Goal: Task Accomplishment & Management: Manage account settings

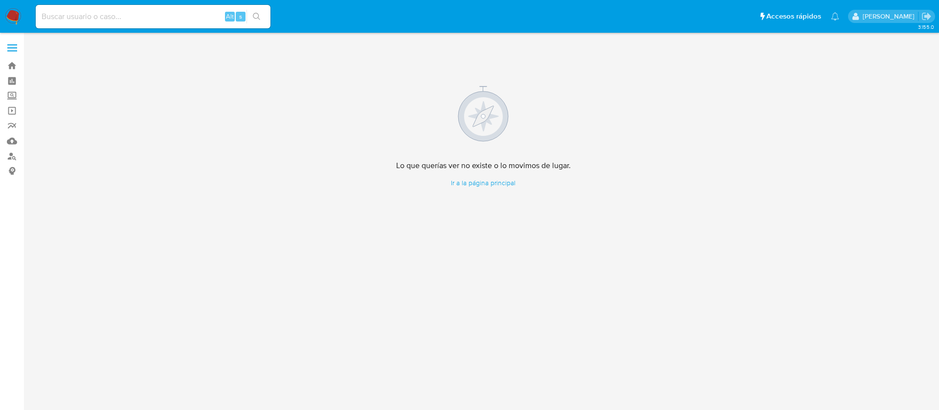
click at [13, 18] on img at bounding box center [13, 16] width 17 height 17
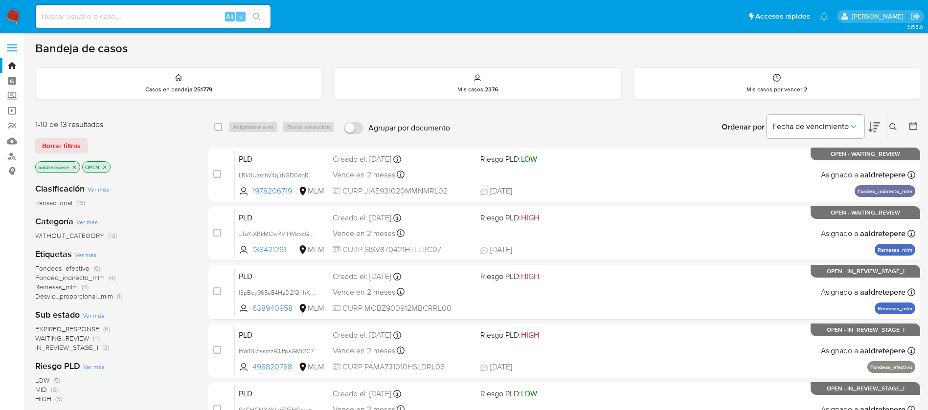
click at [890, 127] on icon at bounding box center [893, 127] width 8 height 8
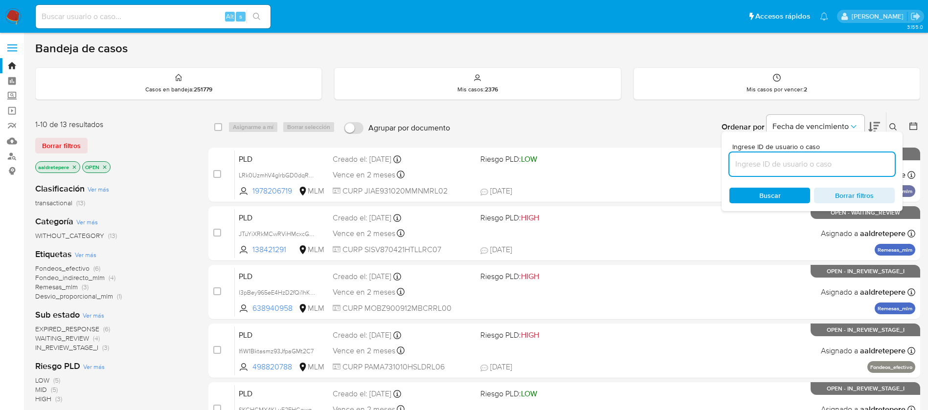
click at [870, 158] on input at bounding box center [811, 164] width 165 height 13
type input "2650059898"
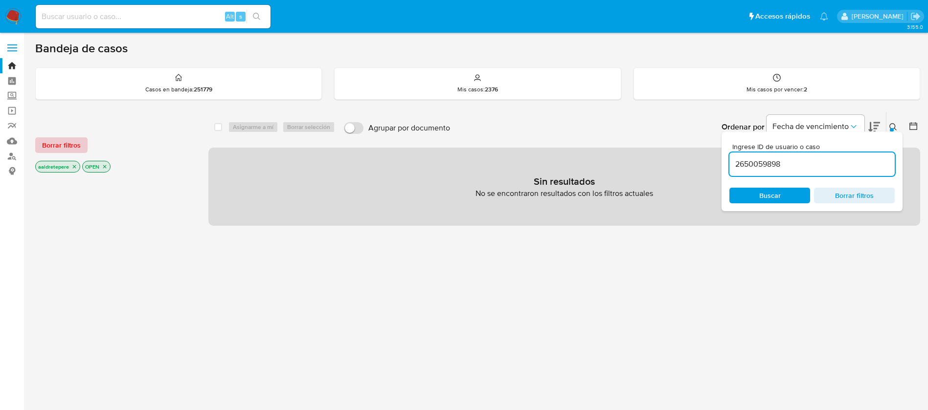
click at [72, 150] on span "Borrar filtros" at bounding box center [61, 145] width 39 height 14
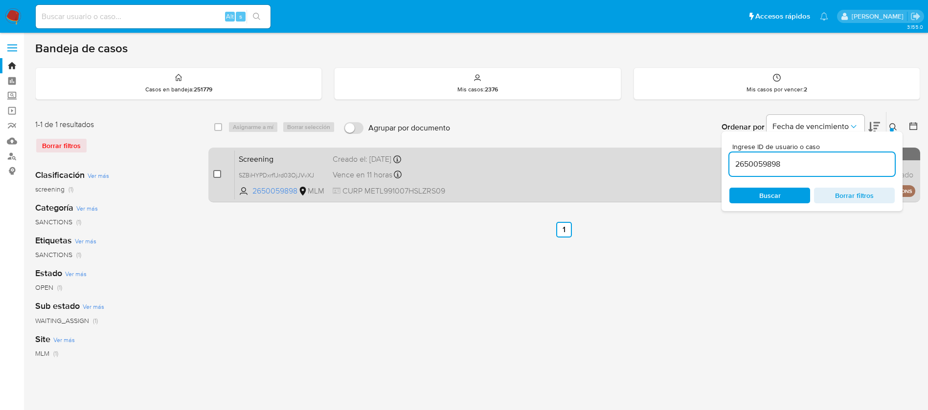
click at [217, 173] on input "checkbox" at bounding box center [217, 174] width 8 height 8
checkbox input "true"
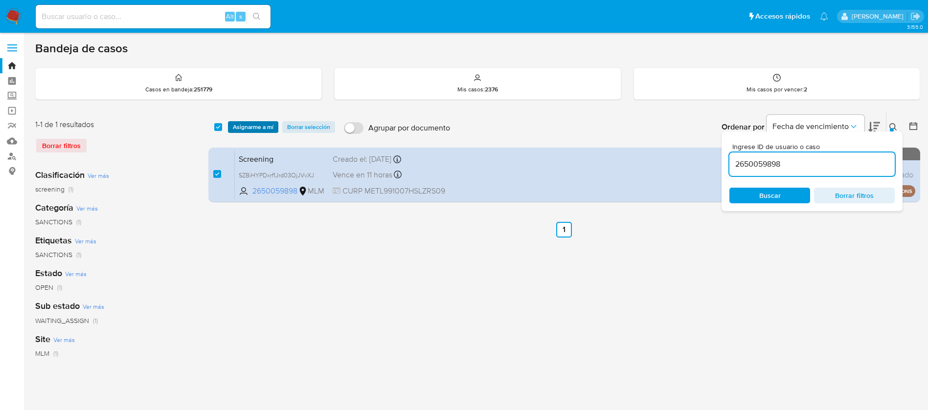
click at [254, 128] on span "Asignarme a mí" at bounding box center [253, 127] width 41 height 10
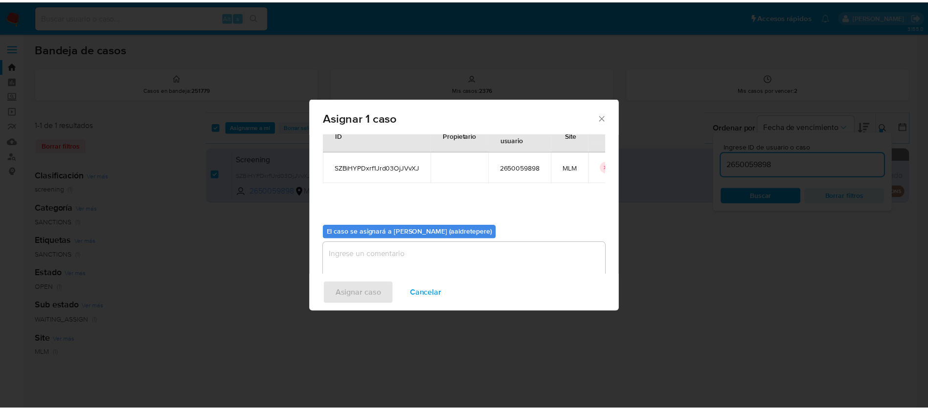
scroll to position [51, 0]
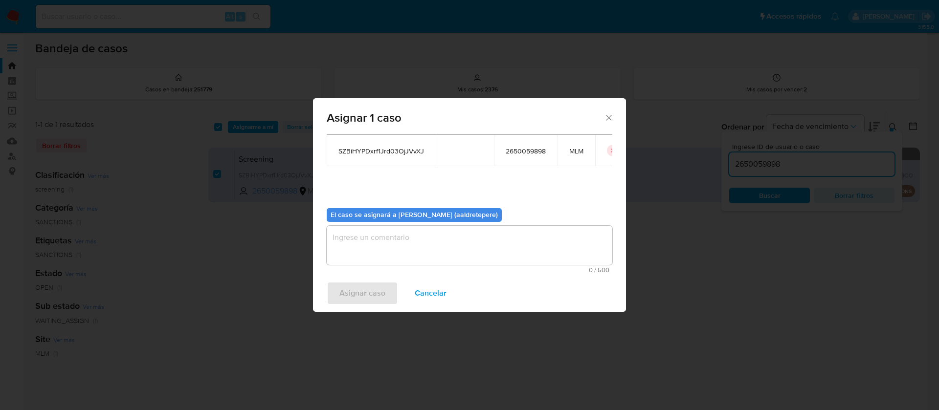
click at [432, 272] on span "0 / 500" at bounding box center [470, 270] width 280 height 6
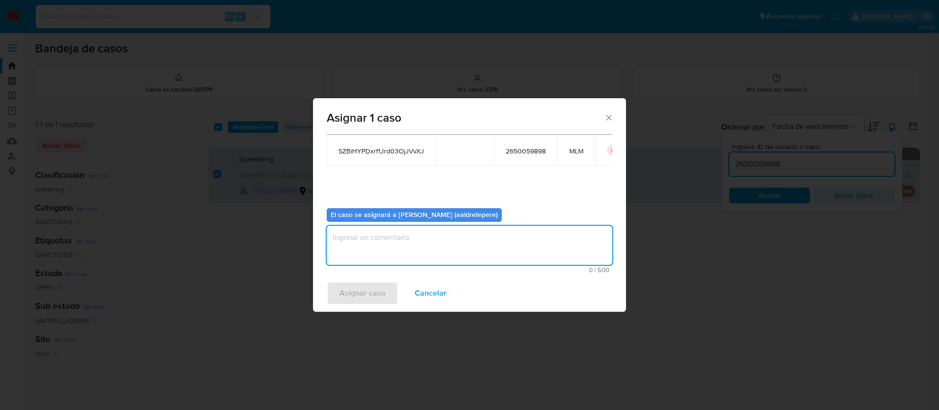
click at [425, 253] on textarea "assign-modal" at bounding box center [470, 245] width 286 height 39
click at [373, 297] on div "Asignar caso Cancelar" at bounding box center [469, 293] width 313 height 37
click at [393, 248] on textarea "assign-modal" at bounding box center [470, 245] width 286 height 39
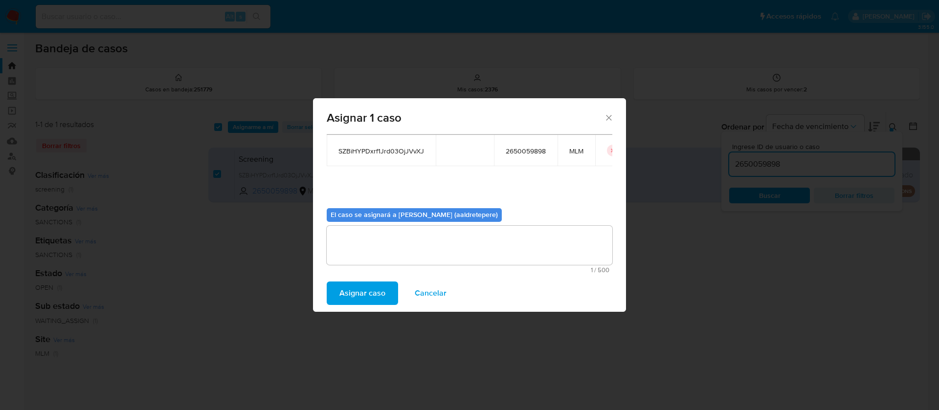
click at [367, 296] on span "Asignar caso" at bounding box center [362, 294] width 46 height 22
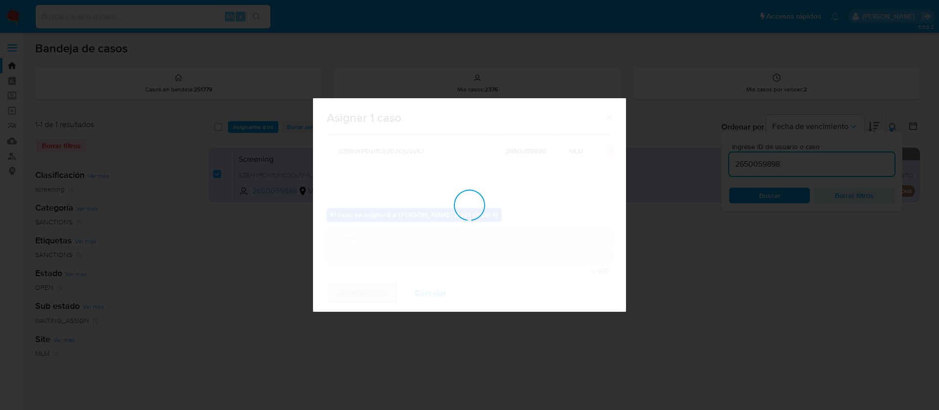
checkbox input "false"
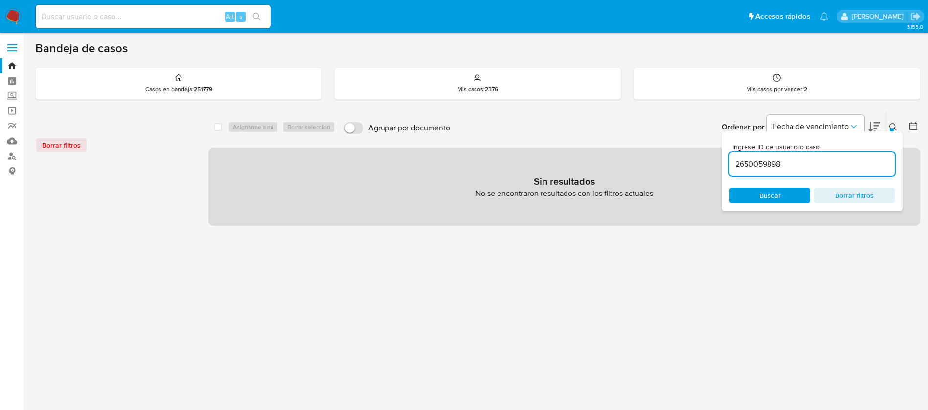
click at [865, 155] on div "2650059898" at bounding box center [811, 164] width 165 height 23
click at [837, 166] on input "2650059898" at bounding box center [811, 164] width 165 height 13
drag, startPoint x: 837, startPoint y: 166, endPoint x: 712, endPoint y: 158, distance: 125.4
click at [712, 158] on div "select-all-cases-checkbox Asignarme a mí Borrar selección Agrupar por documento…" at bounding box center [563, 168] width 711 height 114
paste input "SZBiHYPDxrf1Jrd03OjJVvXJ"
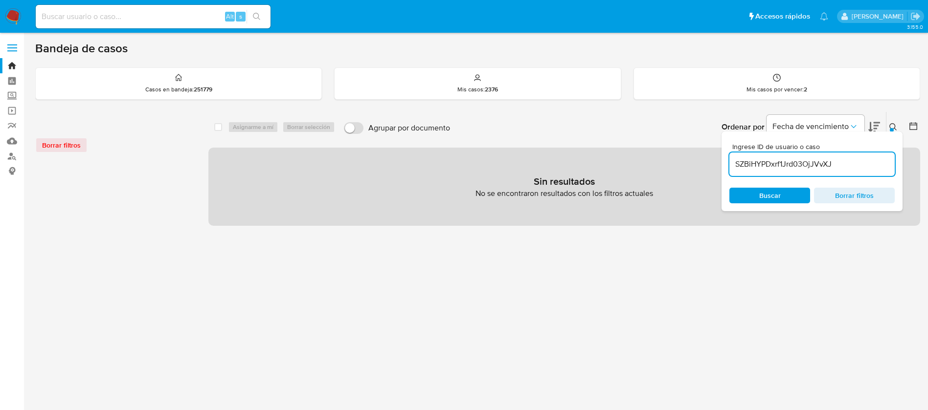
type input "SZBiHYPDxrf1Jrd03OjJVvXJ"
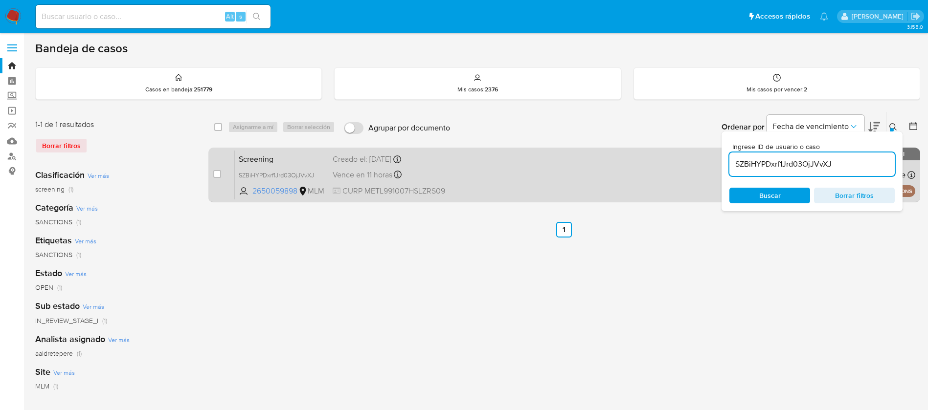
click at [215, 179] on div "case-item-checkbox" at bounding box center [217, 175] width 8 height 12
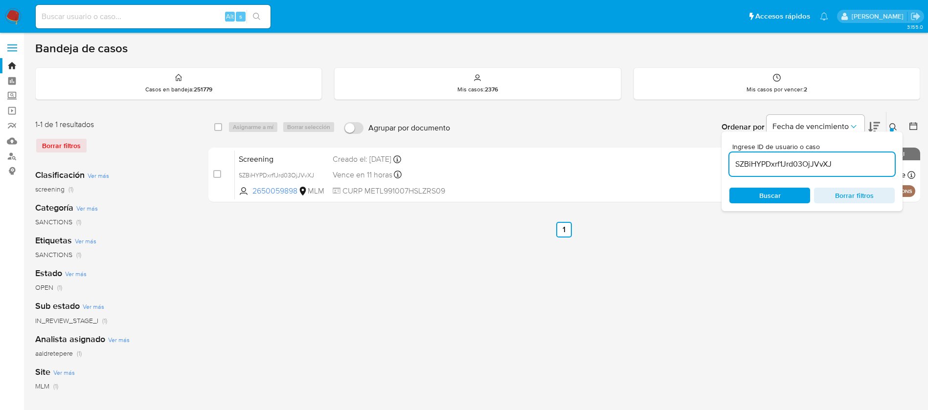
click at [17, 13] on img at bounding box center [13, 16] width 17 height 17
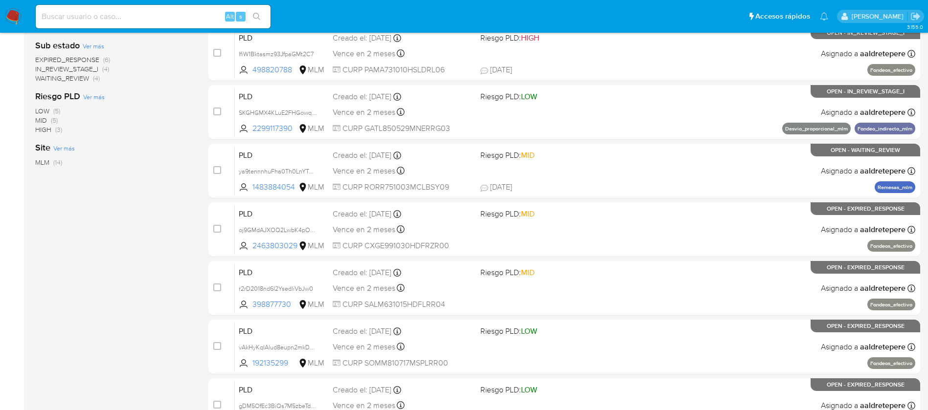
scroll to position [362, 0]
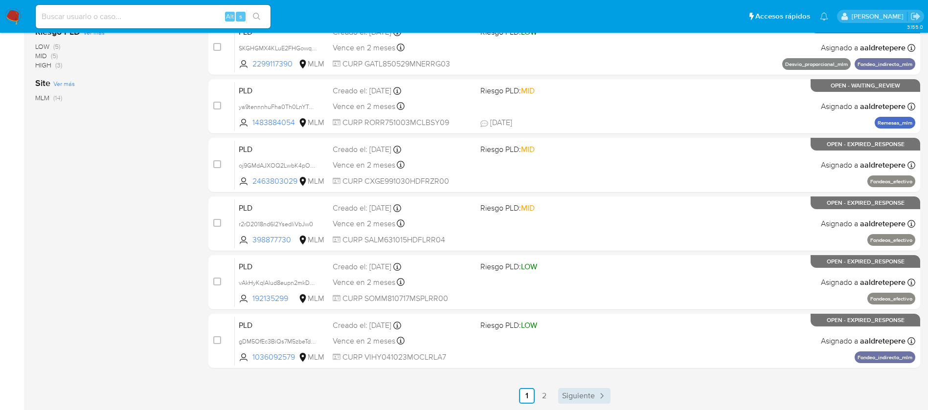
click at [589, 402] on link "Siguiente" at bounding box center [584, 396] width 52 height 16
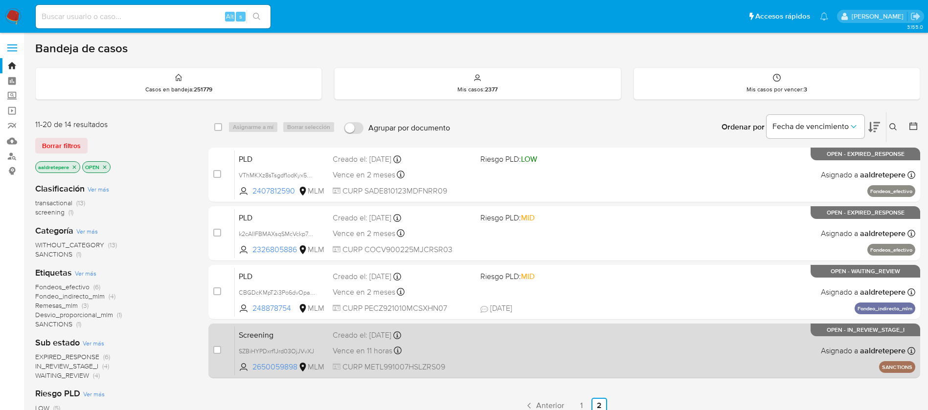
click at [601, 374] on div "Screening SZBiHYPDxrf1Jrd03OjJVvXJ 2650059898 MLM Creado el: 24/08/2025 Creado …" at bounding box center [575, 350] width 680 height 49
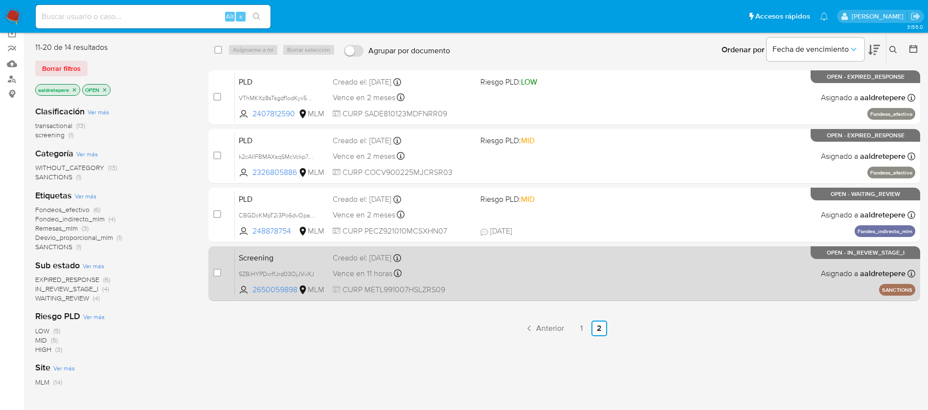
scroll to position [150, 0]
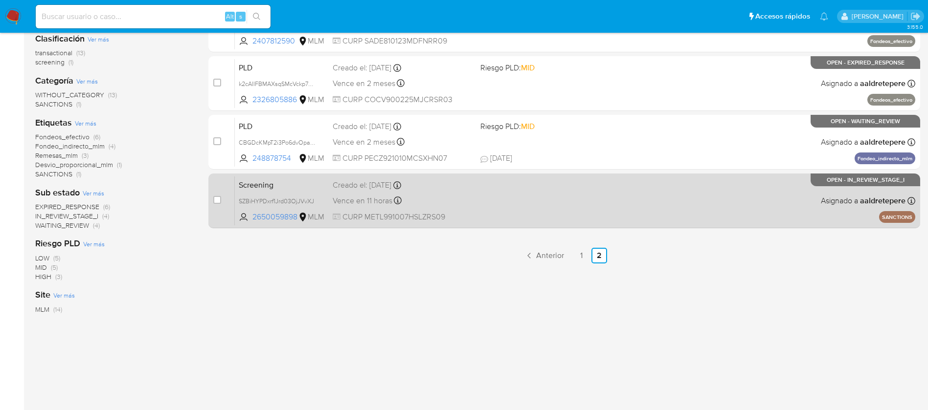
click at [644, 217] on div "Screening SZBiHYPDxrf1Jrd03OjJVvXJ 2650059898 MLM Creado el: 24/08/2025 Creado …" at bounding box center [575, 200] width 680 height 49
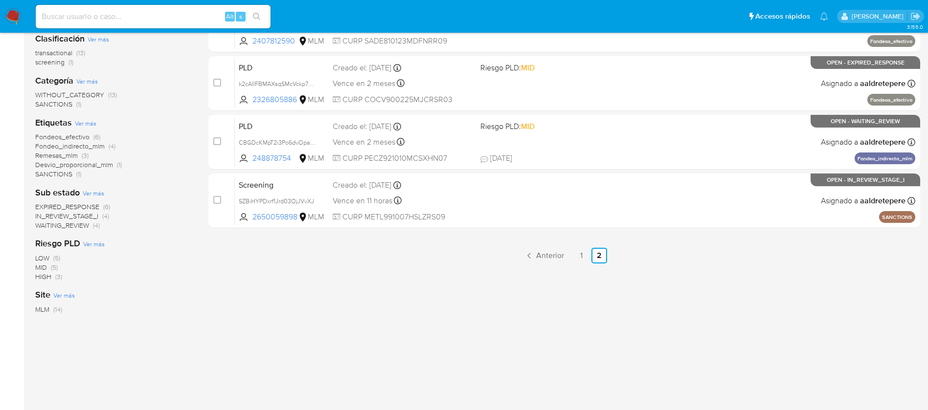
click at [11, 18] on img at bounding box center [13, 16] width 17 height 17
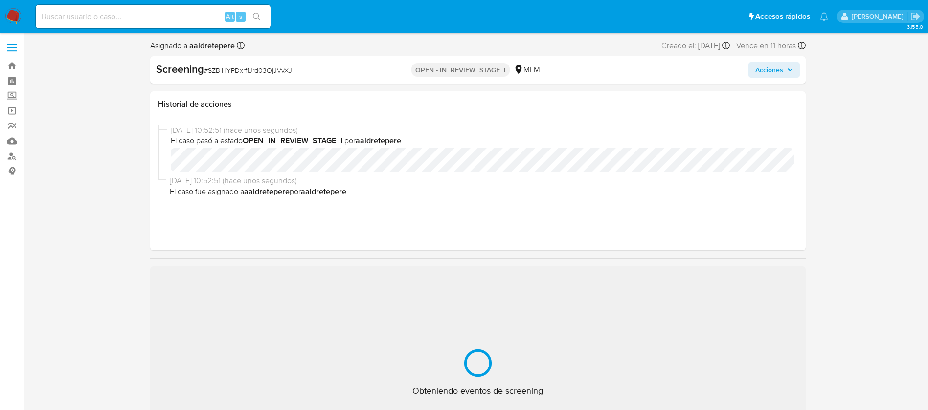
select select "10"
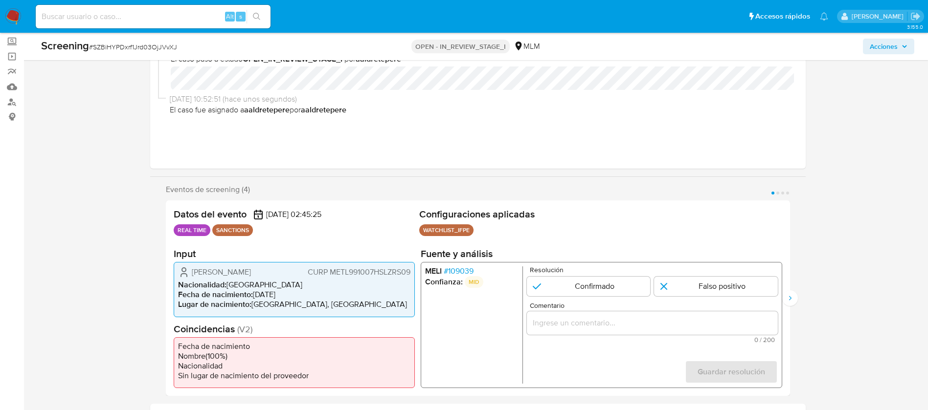
scroll to position [73, 0]
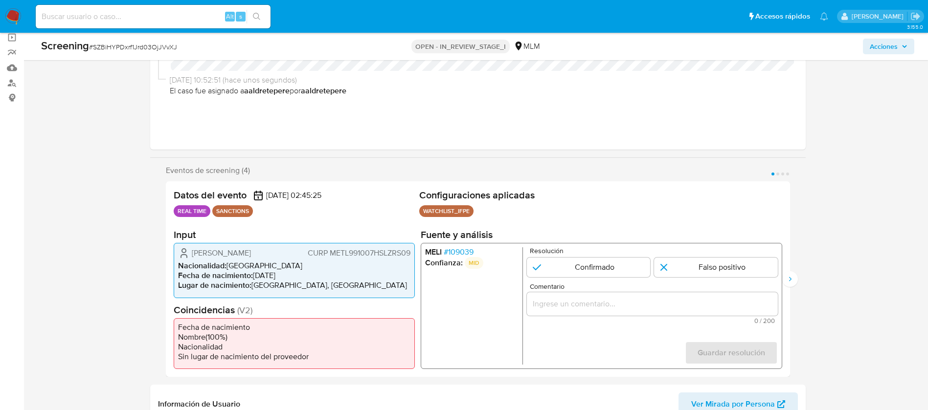
drag, startPoint x: 272, startPoint y: 252, endPoint x: 192, endPoint y: 248, distance: 79.8
click at [192, 248] on div "Luis Felipe Meza Torres CURP METL991007HSLZRS09" at bounding box center [294, 253] width 232 height 12
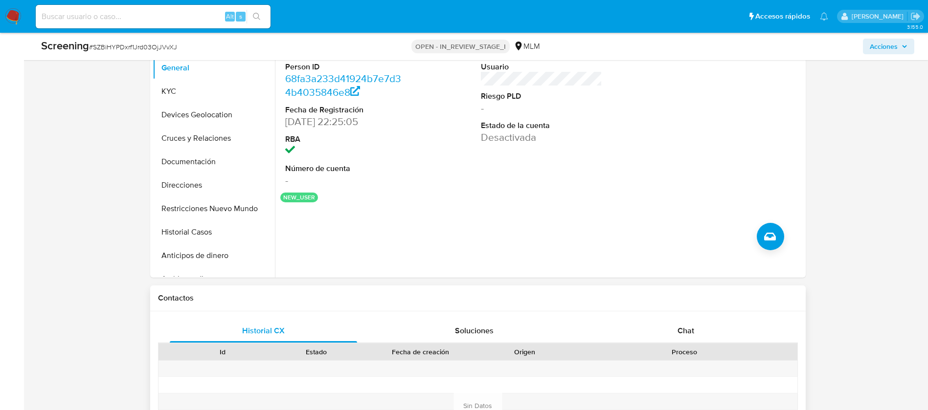
scroll to position [440, 0]
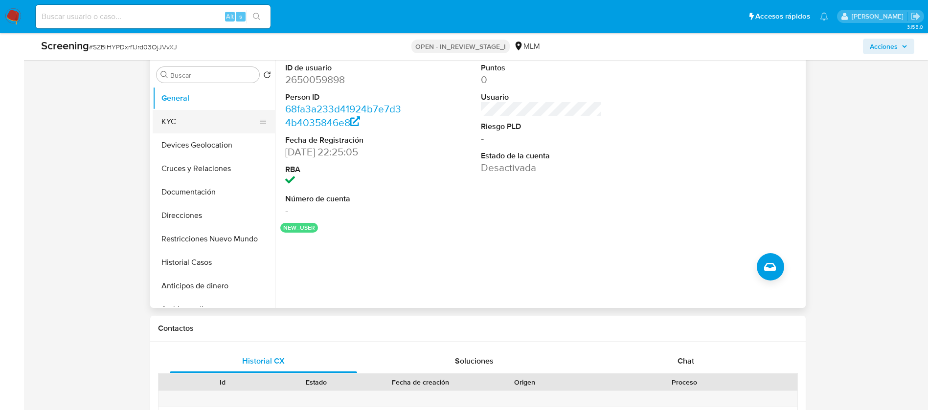
click at [171, 130] on button "KYC" at bounding box center [210, 121] width 114 height 23
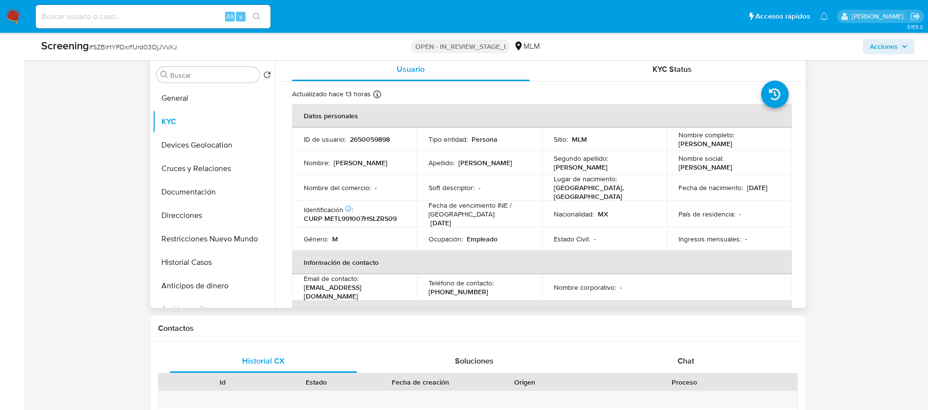
drag, startPoint x: 708, startPoint y: 194, endPoint x: 672, endPoint y: 191, distance: 35.8
click at [672, 191] on td "Fecha de nacimiento : 07/10/1999" at bounding box center [728, 188] width 125 height 26
click at [355, 219] on p "CURP METL991007HSLZRS09" at bounding box center [350, 218] width 93 height 9
click at [355, 217] on p "CURP METL991007HSLZRS09" at bounding box center [350, 218] width 93 height 9
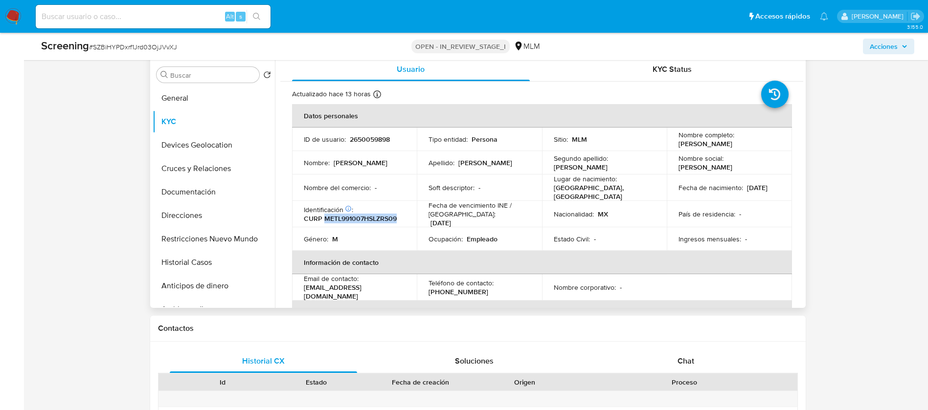
click at [355, 217] on p "CURP METL991007HSLZRS09" at bounding box center [350, 218] width 93 height 9
copy p "METL991007HSLZRS09"
click at [369, 138] on p "2650059898" at bounding box center [370, 139] width 40 height 9
copy p "2650059898"
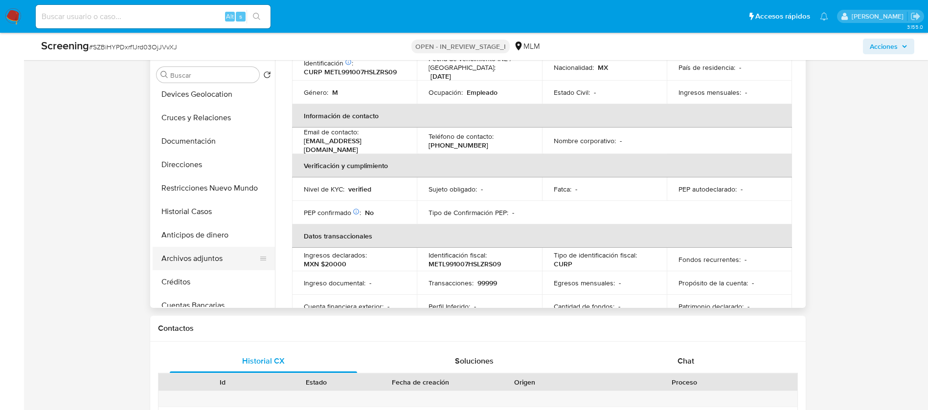
scroll to position [73, 0]
click at [225, 170] on button "Restricciones Nuevo Mundo" at bounding box center [210, 165] width 114 height 23
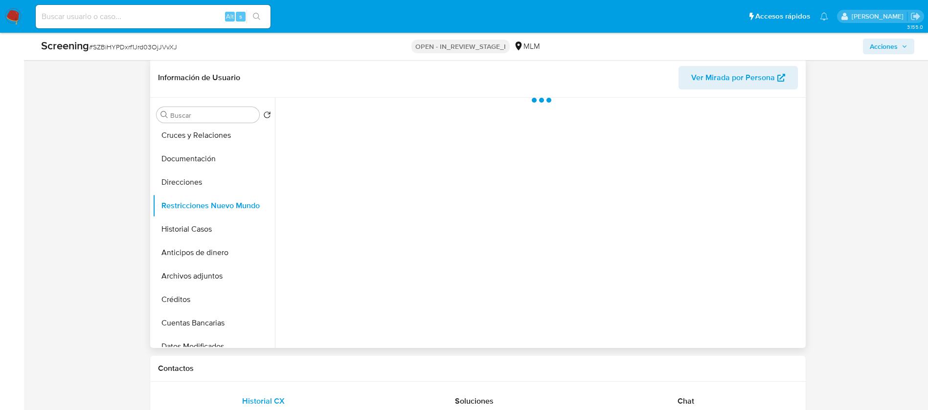
scroll to position [367, 0]
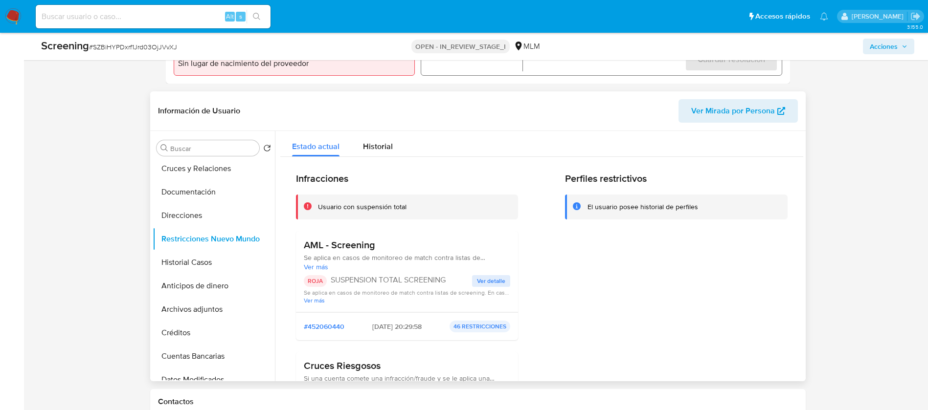
click at [477, 280] on span "Ver detalle" at bounding box center [491, 281] width 28 height 10
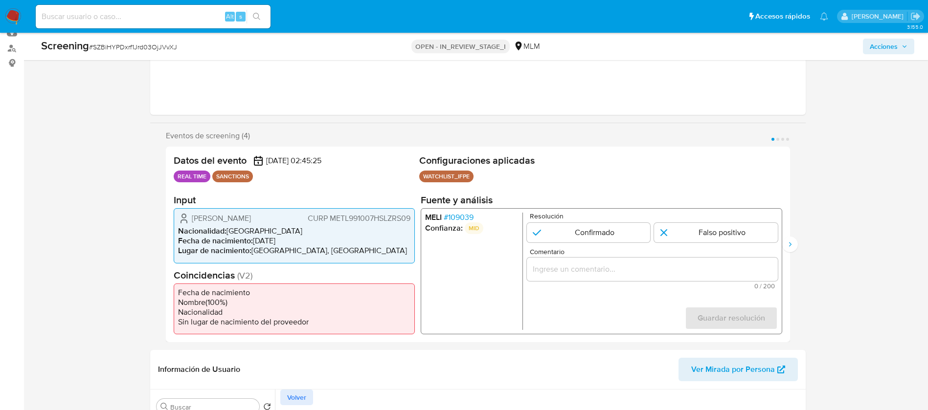
scroll to position [147, 0]
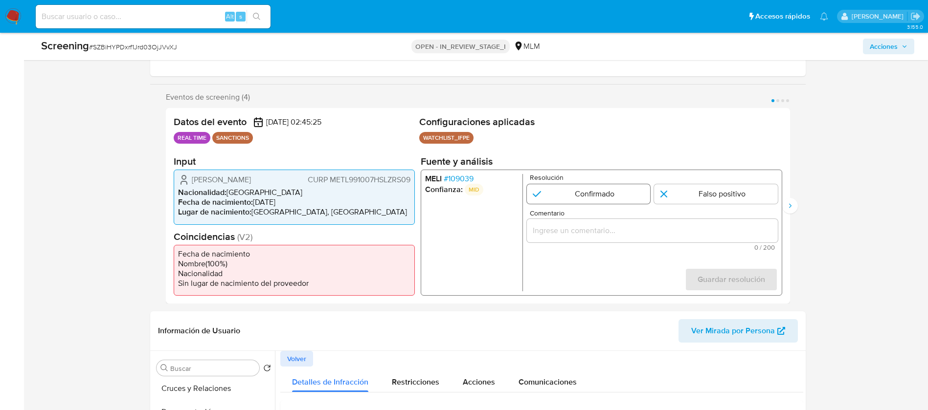
click at [565, 190] on input "1 de 4" at bounding box center [588, 194] width 124 height 20
radio input "true"
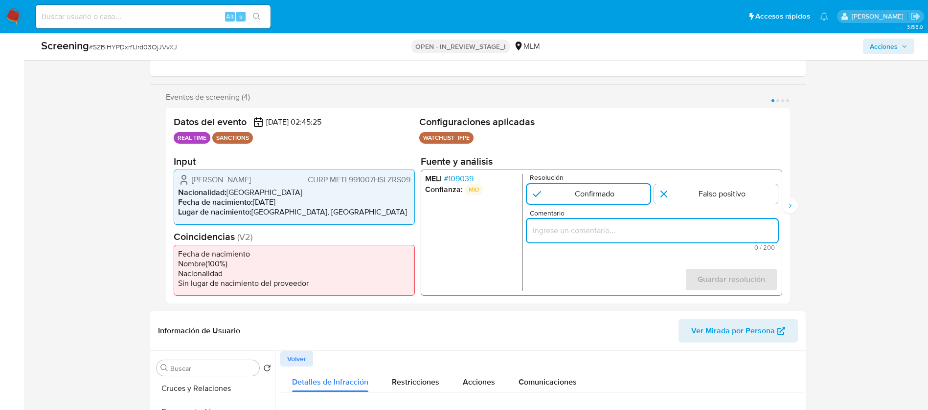
click at [570, 224] on input "Comentario" at bounding box center [651, 230] width 251 height 13
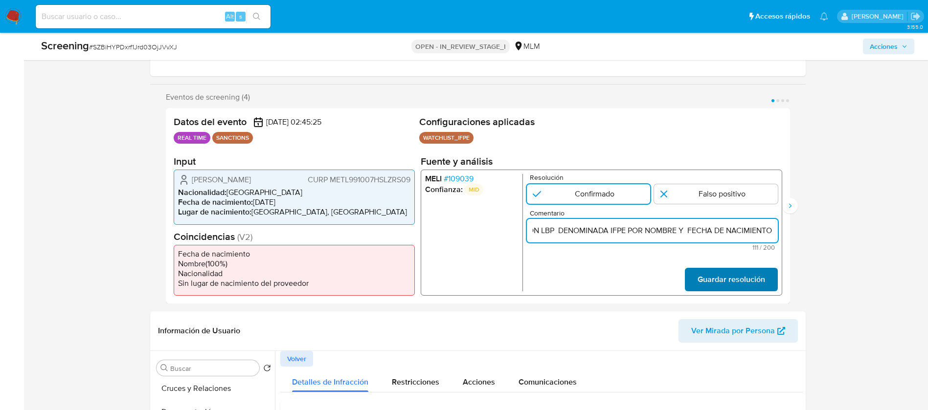
type input "SE CONFIRMA COINCIDENCIA EN LISTA DE SANCIONES INCLUSION LBP DENOMINADA IFPE PO…"
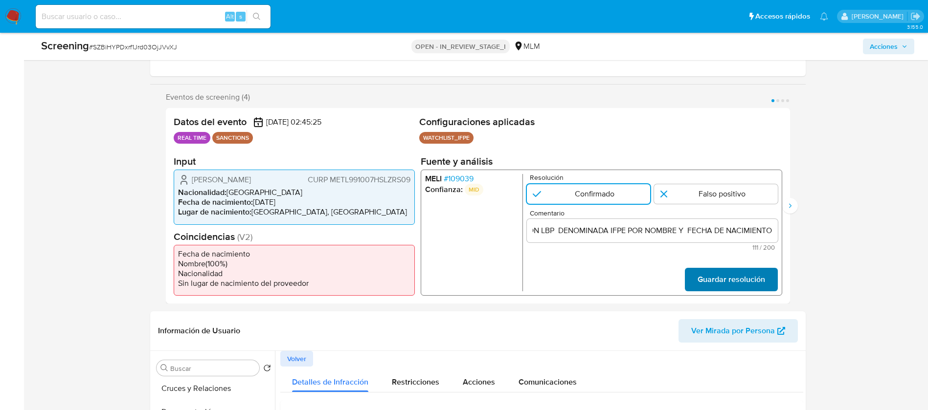
scroll to position [0, 0]
click at [716, 280] on span "Guardar resolución" at bounding box center [730, 280] width 67 height 22
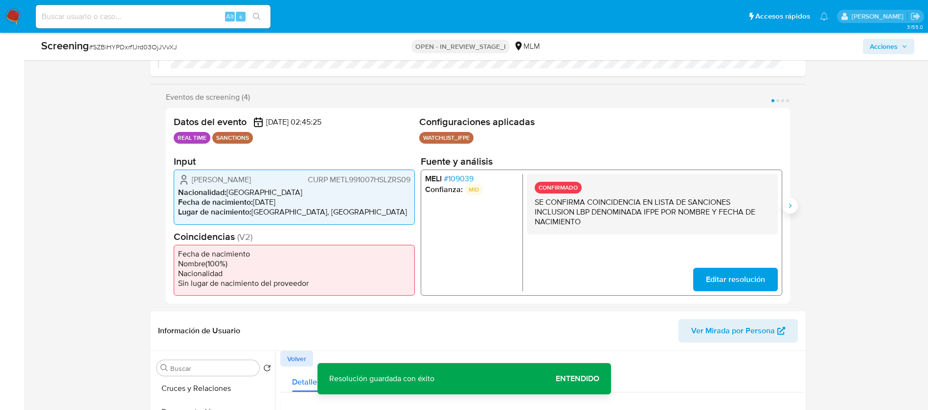
click at [795, 202] on button "Siguiente" at bounding box center [790, 206] width 16 height 16
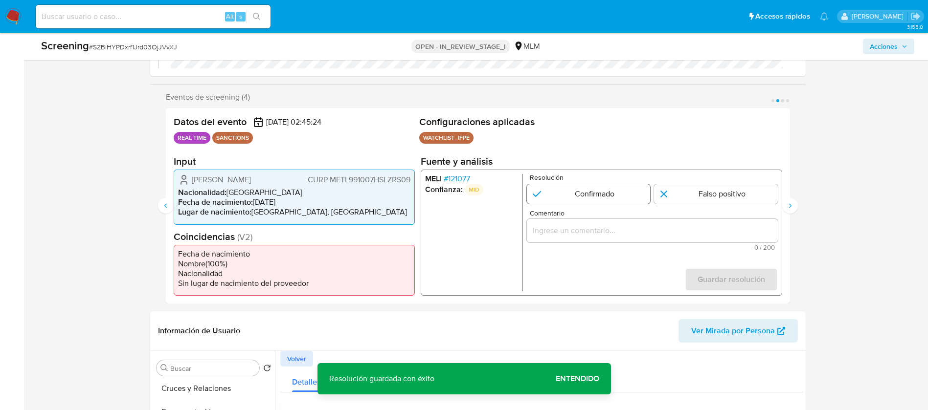
click at [549, 189] on input "2 de 4" at bounding box center [588, 194] width 124 height 20
radio input "true"
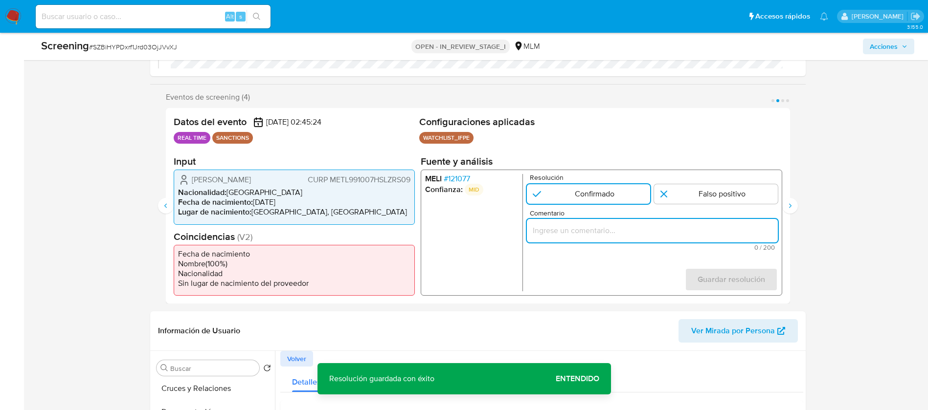
click at [631, 228] on input "Comentario" at bounding box center [651, 230] width 251 height 13
type input "SE CONFIRMA COINCIDENCIA EN LISTA DE SANCIONES INCLUSION LBP DENOMINADA IFPE PO…"
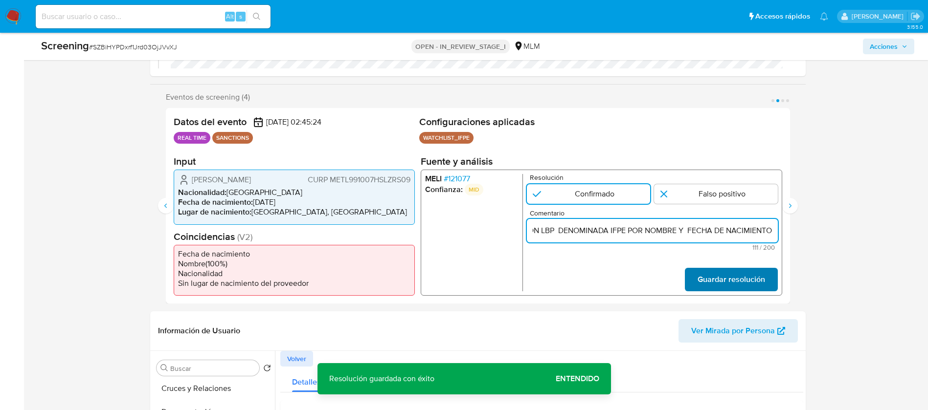
click at [751, 285] on span "Guardar resolución" at bounding box center [730, 280] width 67 height 22
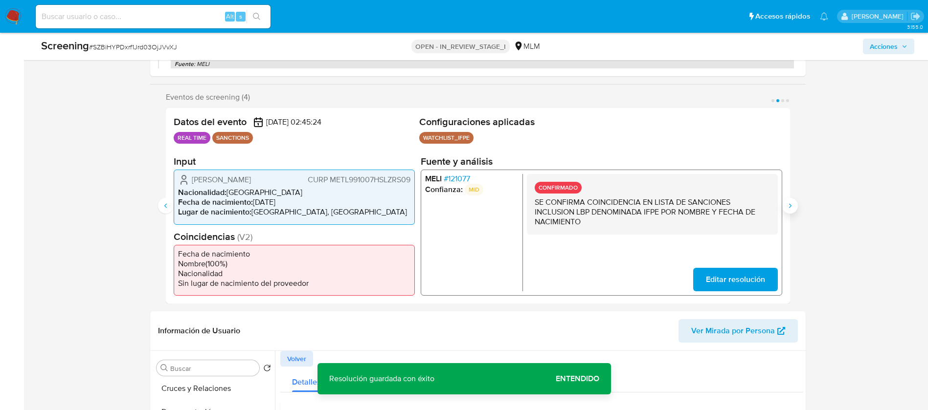
click at [793, 203] on icon "Siguiente" at bounding box center [790, 206] width 8 height 8
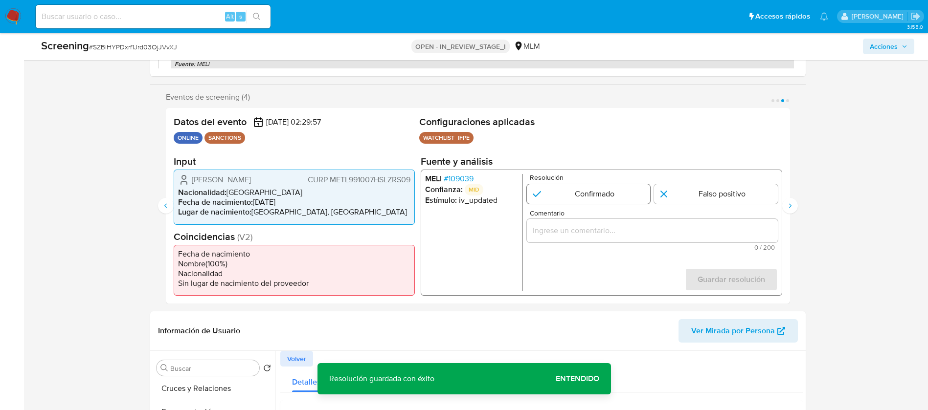
click at [551, 192] on input "3 de 4" at bounding box center [588, 194] width 124 height 20
radio input "true"
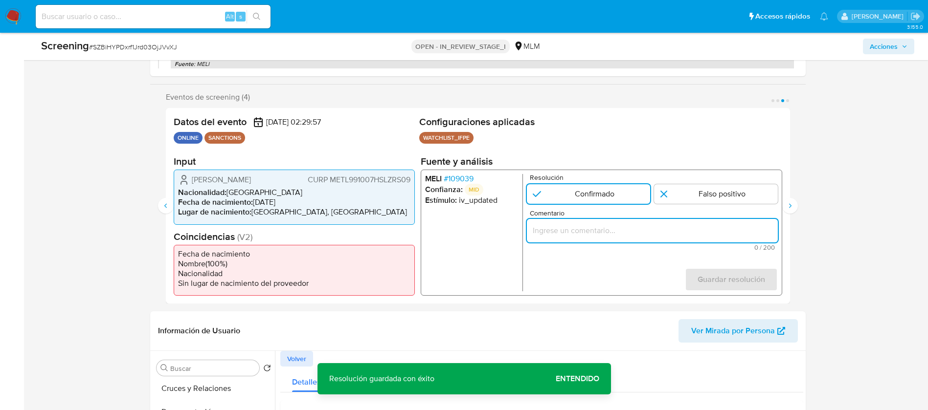
click at [555, 228] on input "Comentario" at bounding box center [651, 230] width 251 height 13
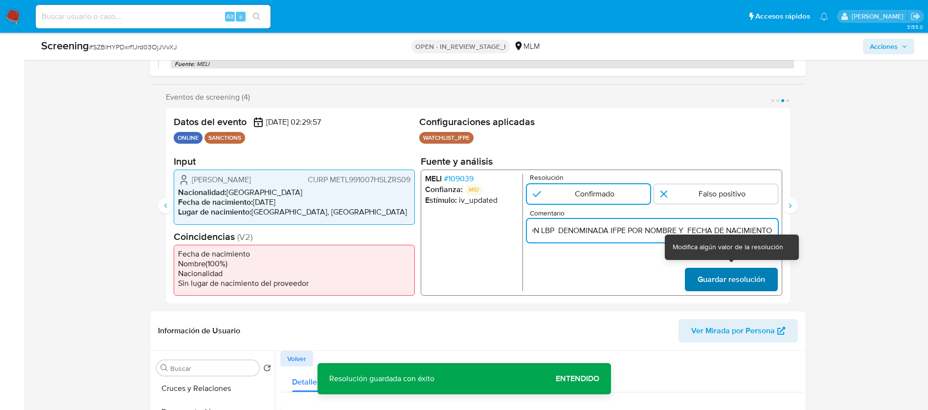
type input "SE CONFIRMA COINCIDENCIA EN LISTA DE SANCIONES INCLUSION LBP DENOMINADA IFPE PO…"
click at [749, 279] on span "Guardar resolución" at bounding box center [730, 280] width 67 height 22
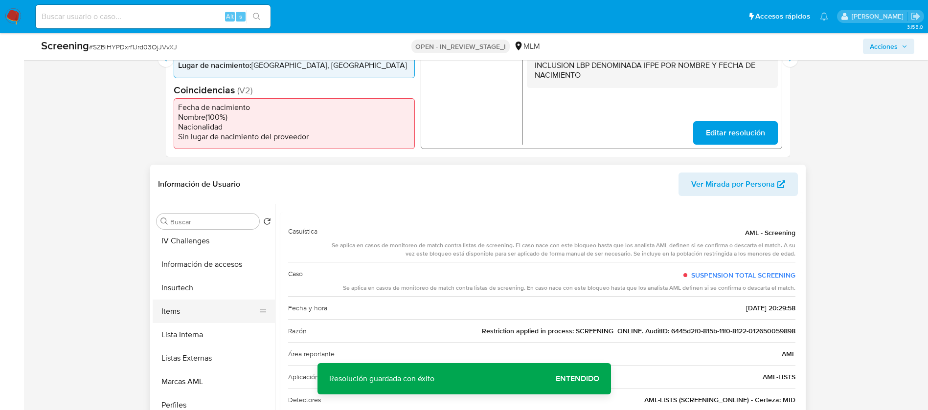
scroll to position [413, 0]
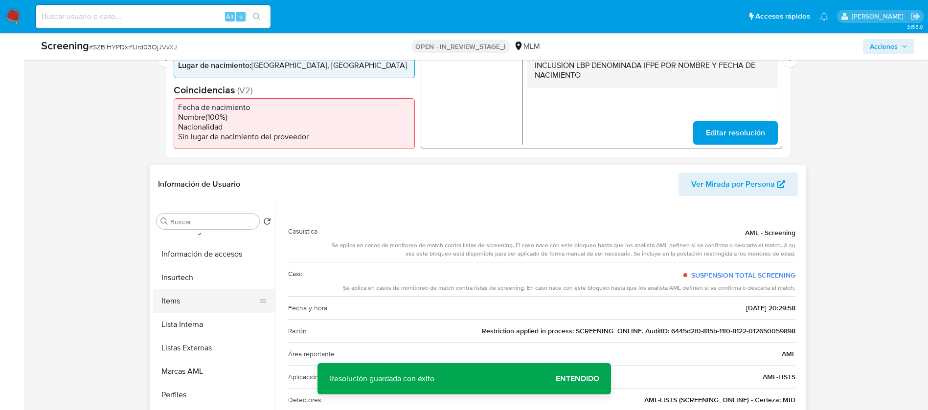
click at [180, 299] on button "Items" at bounding box center [210, 300] width 114 height 23
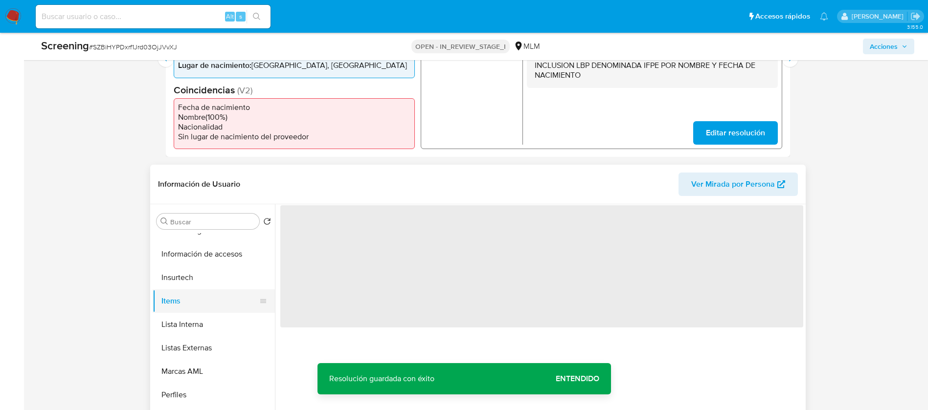
scroll to position [0, 0]
click at [185, 328] on button "Lista Interna" at bounding box center [210, 324] width 114 height 23
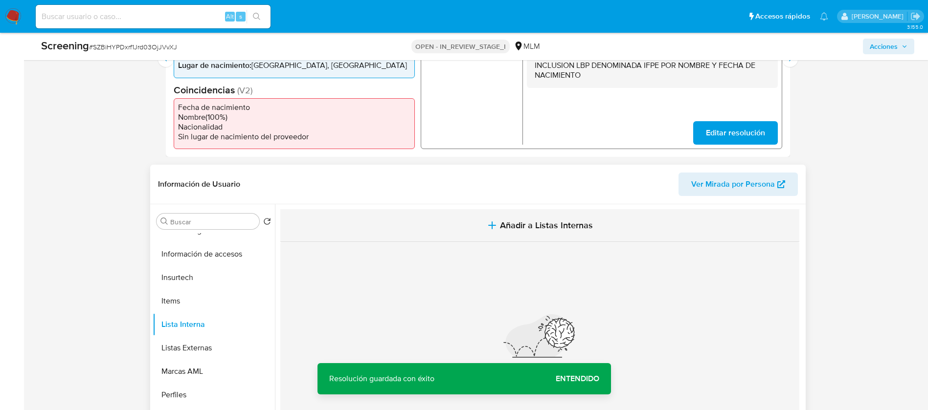
click at [522, 226] on span "Añadir a Listas Internas" at bounding box center [546, 225] width 93 height 11
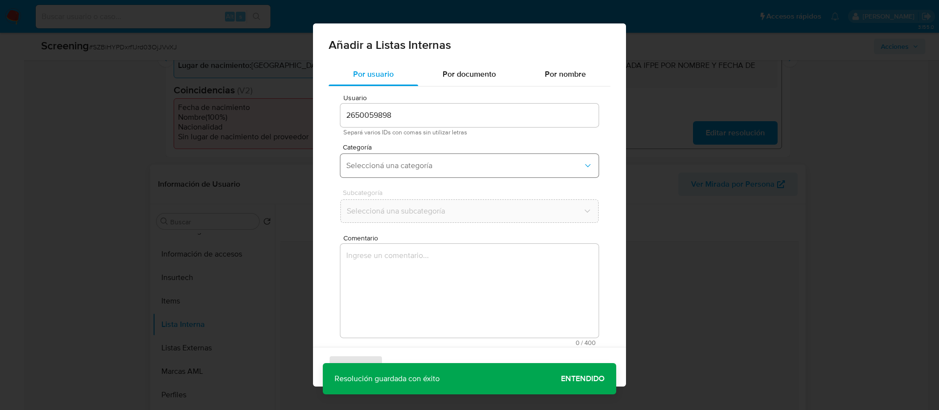
click at [401, 171] on button "Seleccioná una categoría" at bounding box center [469, 165] width 258 height 23
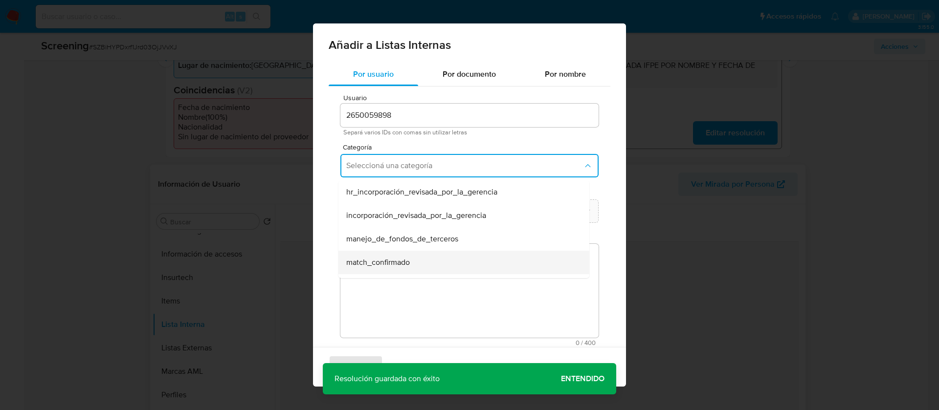
click at [391, 260] on span "match_confirmado" at bounding box center [378, 263] width 64 height 10
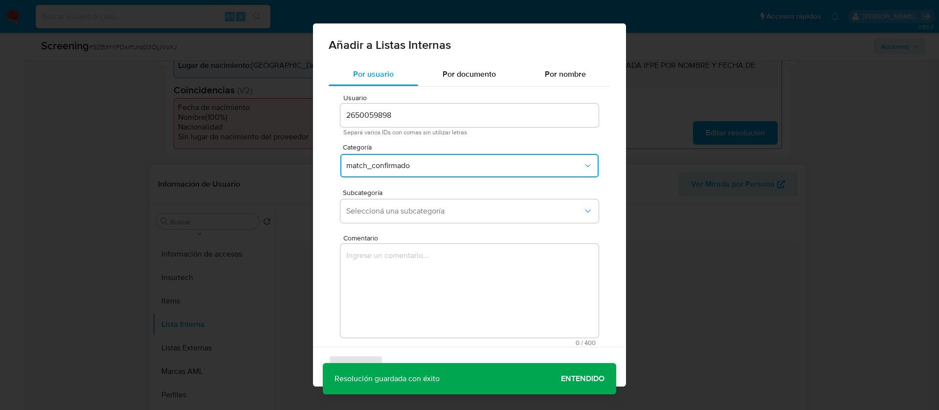
click at [390, 281] on textarea "Comentario" at bounding box center [469, 291] width 258 height 94
click at [388, 204] on button "Seleccioná una subcategoría" at bounding box center [469, 210] width 258 height 23
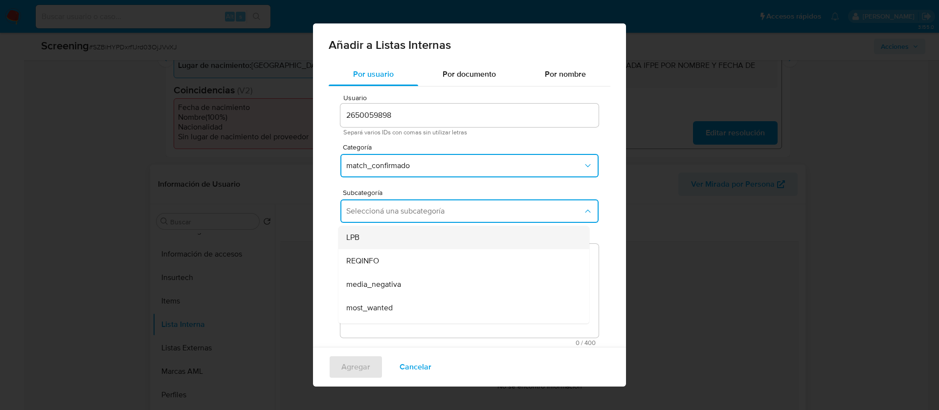
click at [380, 236] on div "LPB" at bounding box center [460, 237] width 229 height 23
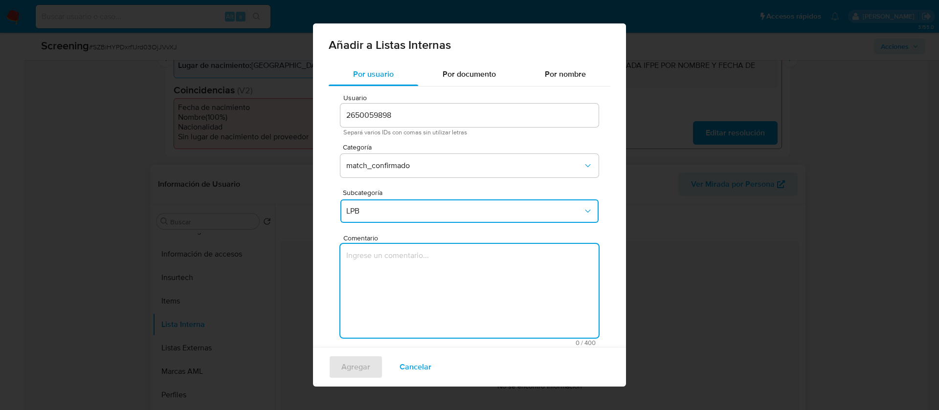
click at [387, 271] on textarea "Comentario" at bounding box center [469, 291] width 258 height 94
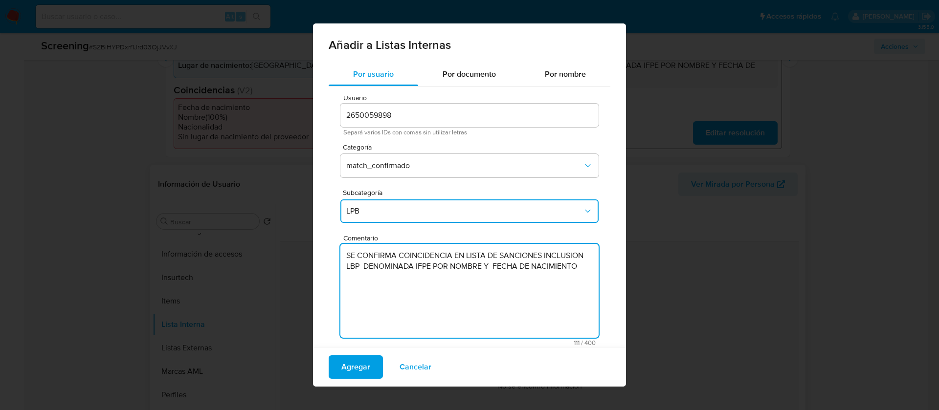
type textarea "SE CONFIRMA COINCIDENCIA EN LISTA DE SANCIONES INCLUSION LBP DENOMINADA IFPE PO…"
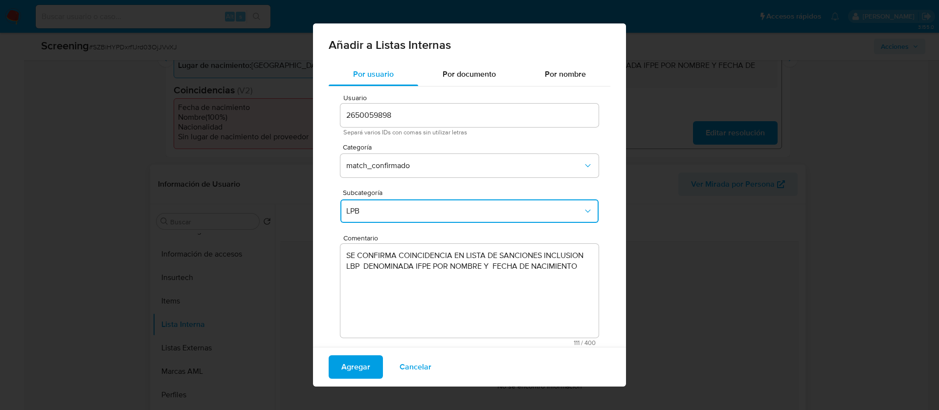
click at [382, 367] on div "Agregar Cancelar" at bounding box center [469, 367] width 313 height 40
click at [347, 357] on span "Agregar" at bounding box center [355, 367] width 29 height 22
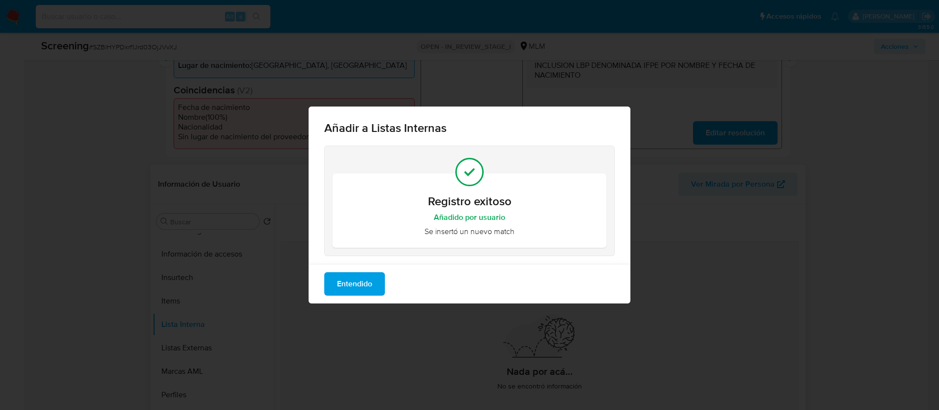
click at [349, 259] on div "Registro exitoso Añadido por usuario Se insertó un nuevo match" at bounding box center [470, 205] width 322 height 118
drag, startPoint x: 349, startPoint y: 281, endPoint x: 457, endPoint y: 282, distance: 108.1
click at [349, 282] on span "Entendido" at bounding box center [354, 284] width 35 height 22
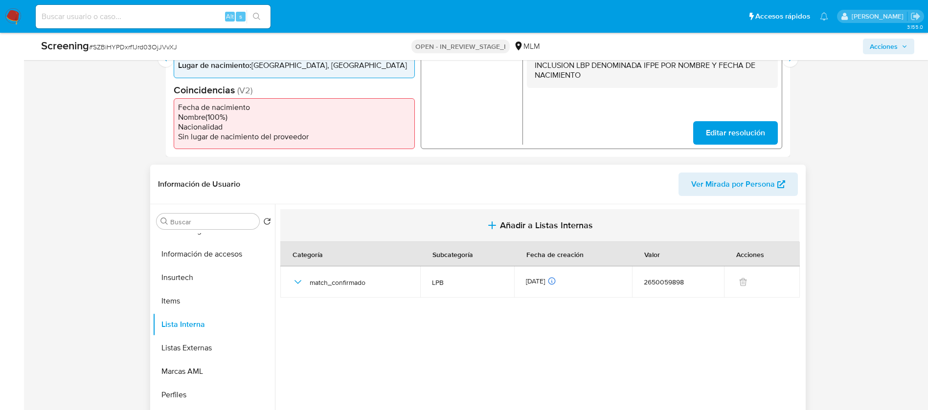
click at [497, 220] on button "Añadir a Listas Internas" at bounding box center [539, 225] width 519 height 33
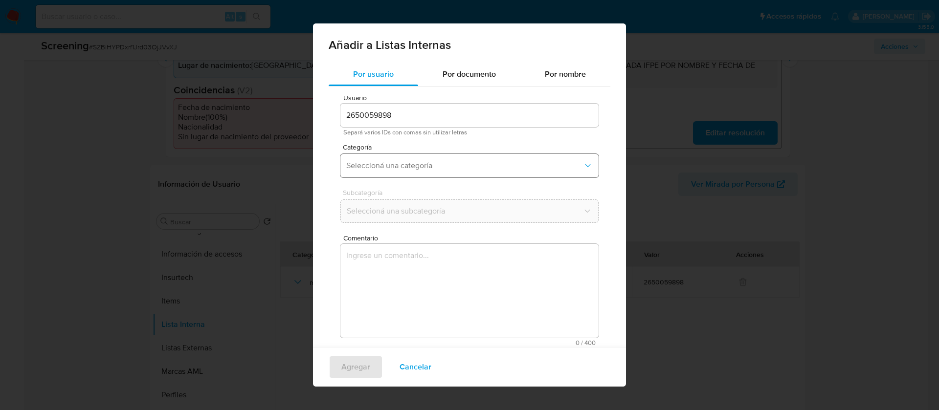
click at [396, 164] on span "Seleccioná una categoría" at bounding box center [464, 166] width 237 height 10
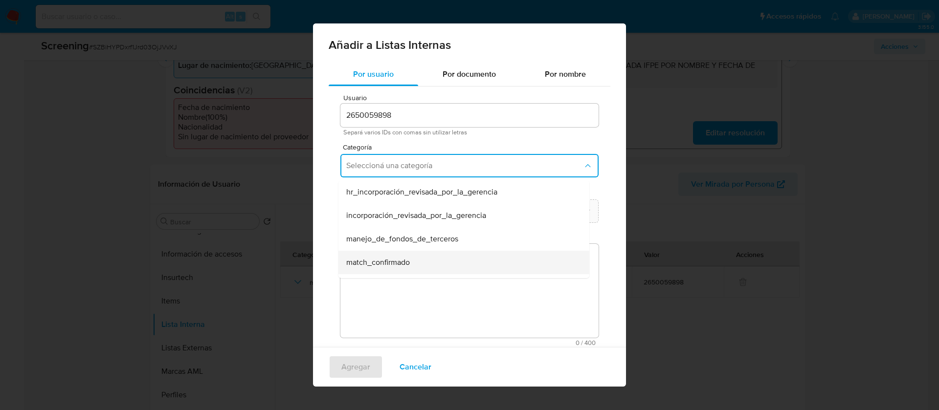
click at [386, 266] on span "match_confirmado" at bounding box center [378, 263] width 64 height 10
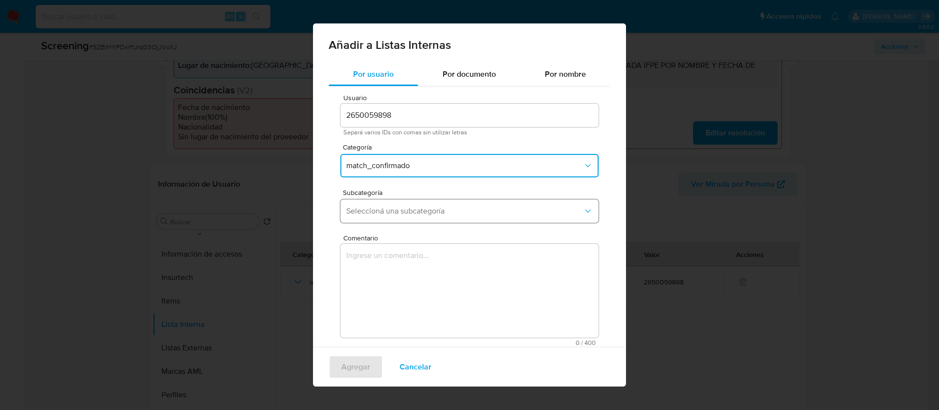
click at [399, 208] on span "Seleccioná una subcategoría" at bounding box center [464, 211] width 237 height 10
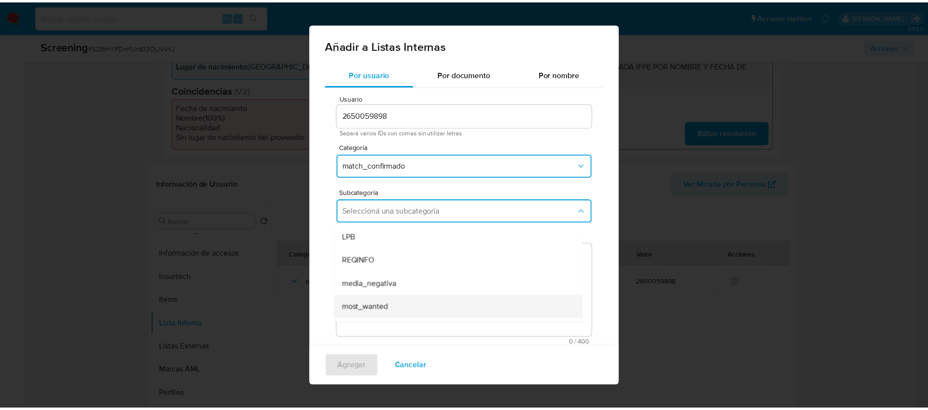
scroll to position [66, 0]
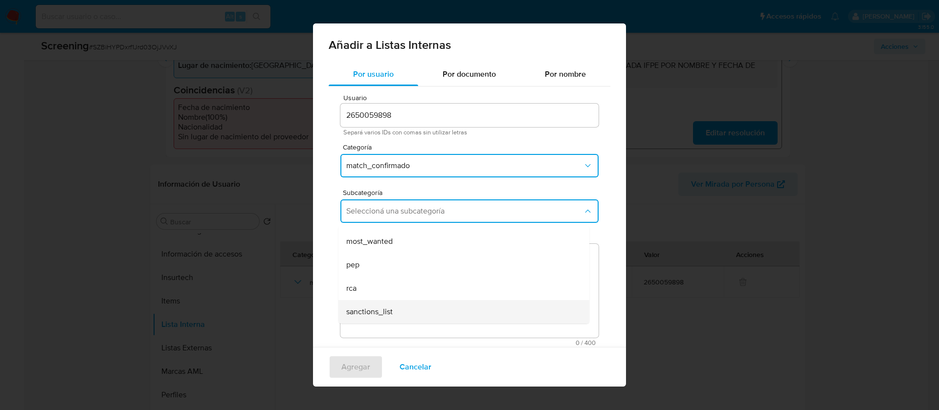
click at [380, 311] on span "sanctions_list" at bounding box center [369, 312] width 46 height 10
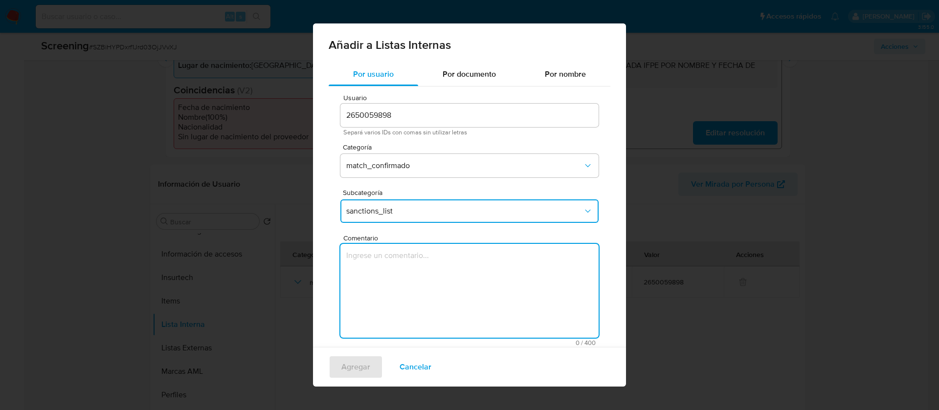
click at [397, 282] on textarea "Comentario" at bounding box center [469, 291] width 258 height 94
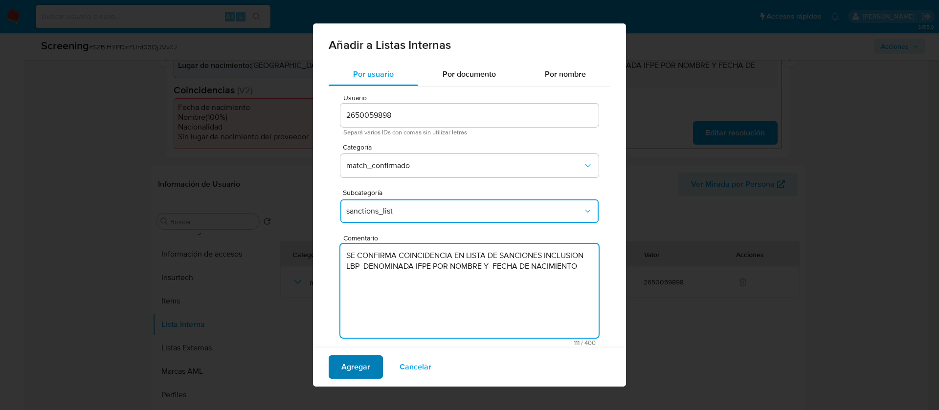
type textarea "SE CONFIRMA COINCIDENCIA EN LISTA DE SANCIONES INCLUSION LBP DENOMINADA IFPE PO…"
click at [376, 368] on button "Agregar" at bounding box center [356, 366] width 54 height 23
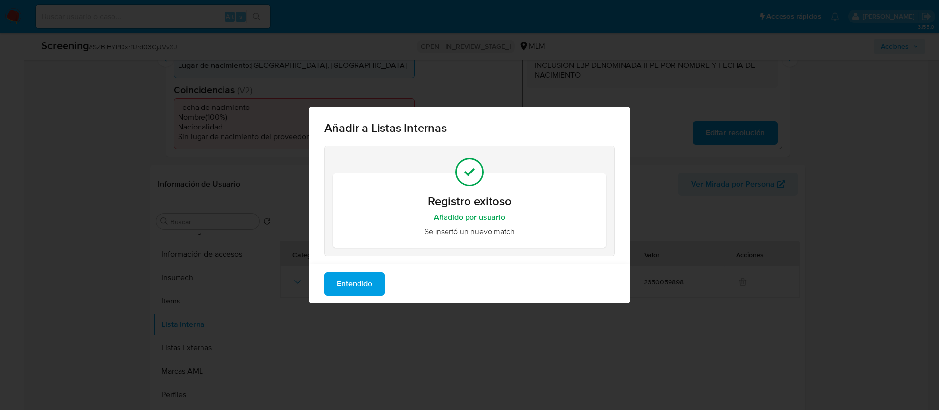
click at [354, 282] on span "Entendido" at bounding box center [354, 284] width 35 height 22
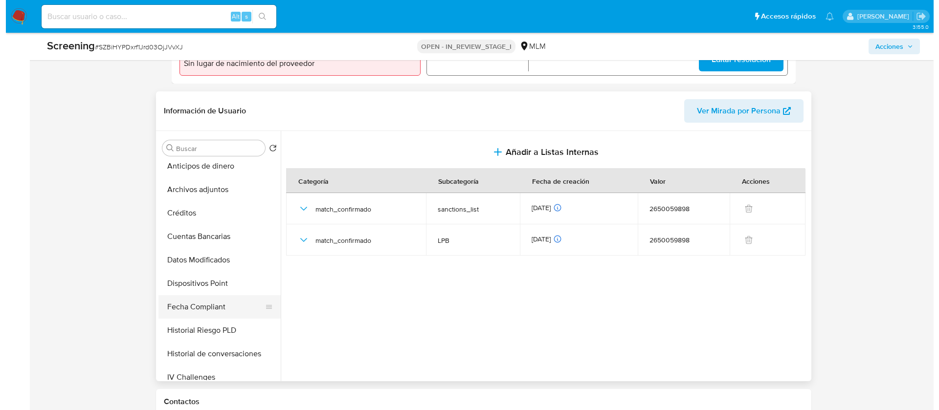
scroll to position [46, 0]
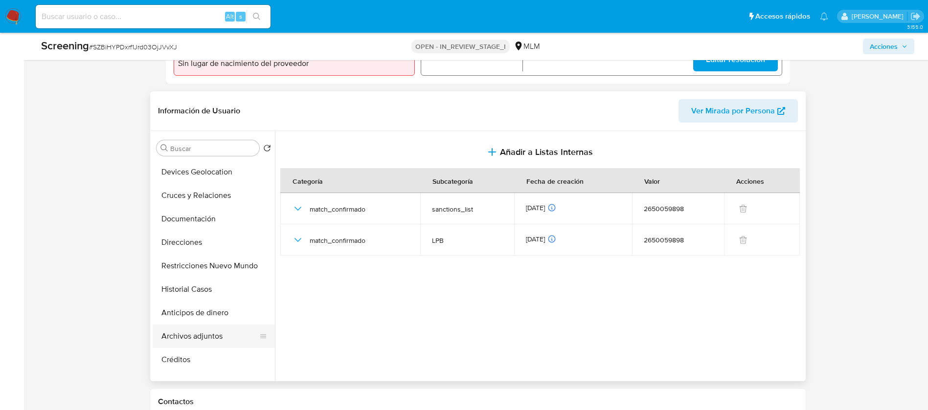
click at [192, 343] on button "Archivos adjuntos" at bounding box center [210, 336] width 114 height 23
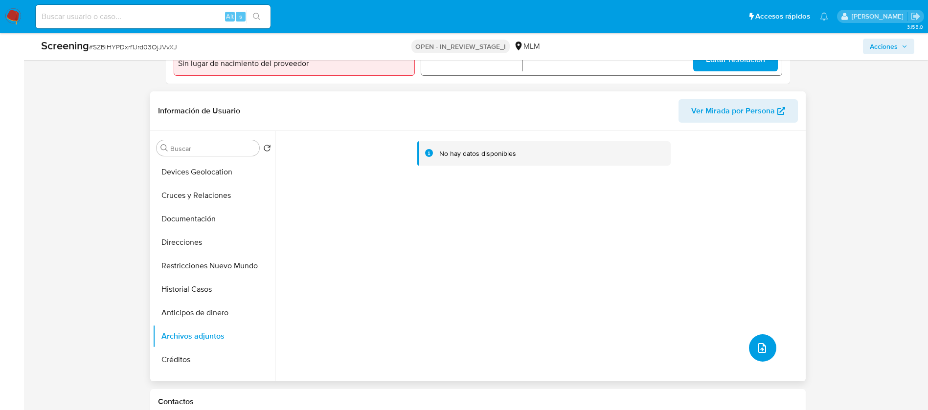
click at [759, 349] on icon "upload-file" at bounding box center [762, 348] width 12 height 12
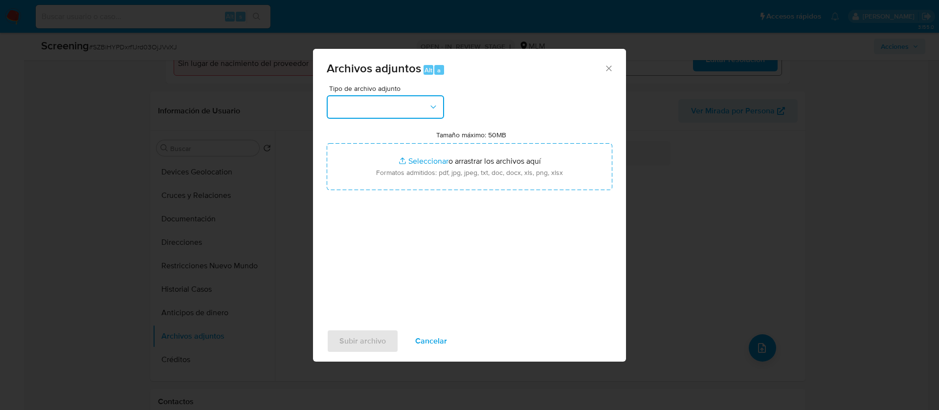
click at [407, 113] on button "button" at bounding box center [385, 106] width 117 height 23
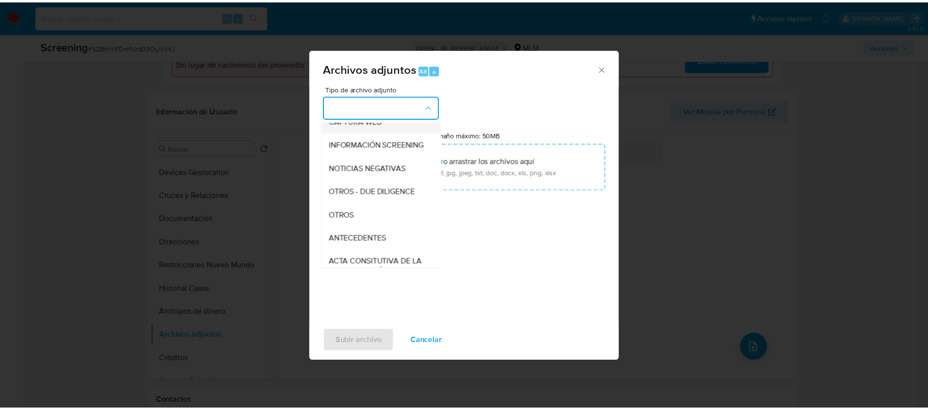
scroll to position [101, 0]
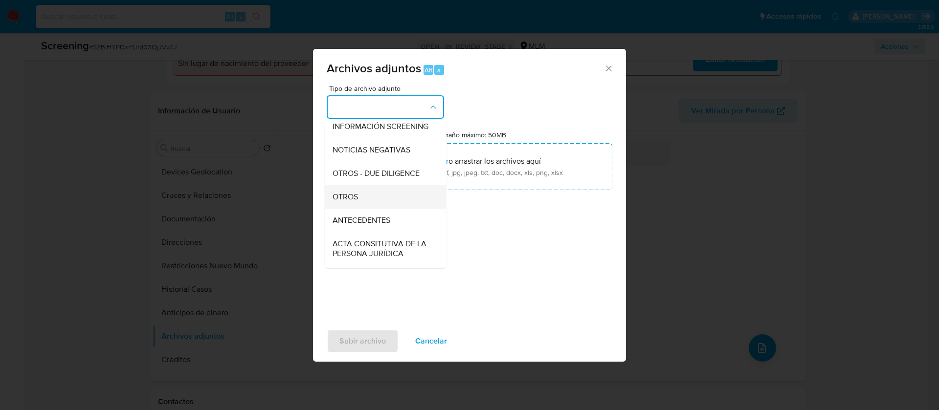
click at [382, 202] on div "OTROS" at bounding box center [382, 196] width 100 height 23
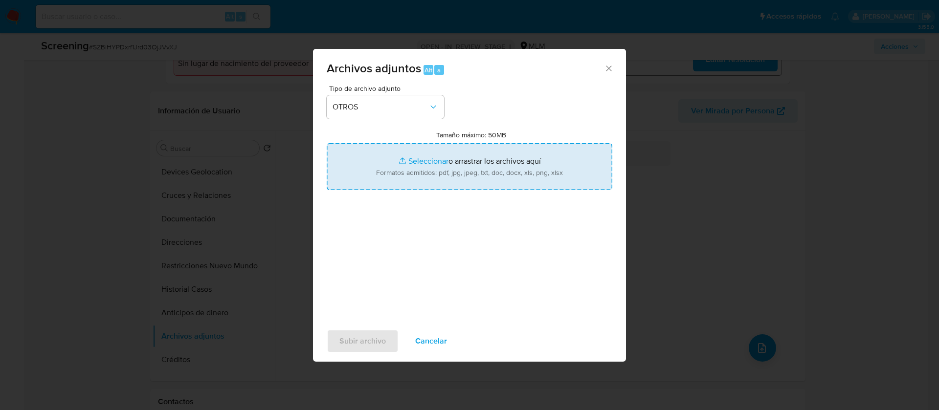
click at [515, 160] on input "Tamaño máximo: 50MB Seleccionar archivos" at bounding box center [470, 166] width 286 height 47
type input "C:\fakepath\SCRENNING Luis Felipe Meza Torres.docx"
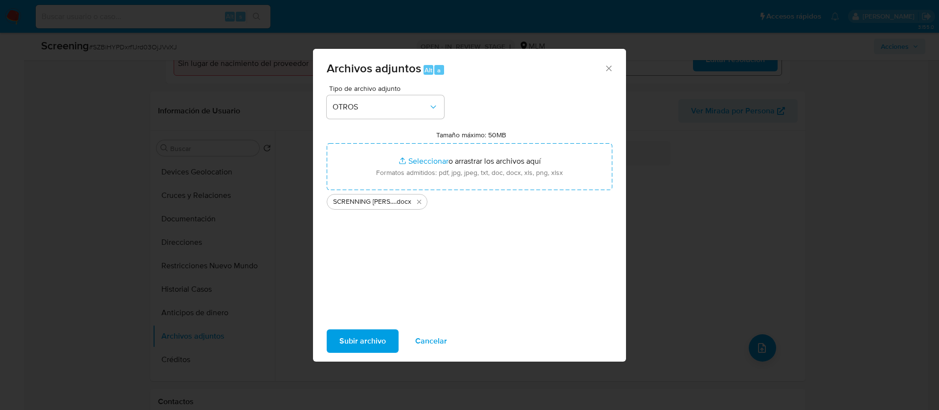
drag, startPoint x: 515, startPoint y: 160, endPoint x: 339, endPoint y: 345, distance: 255.3
click at [339, 345] on span "Subir archivo" at bounding box center [362, 342] width 46 height 22
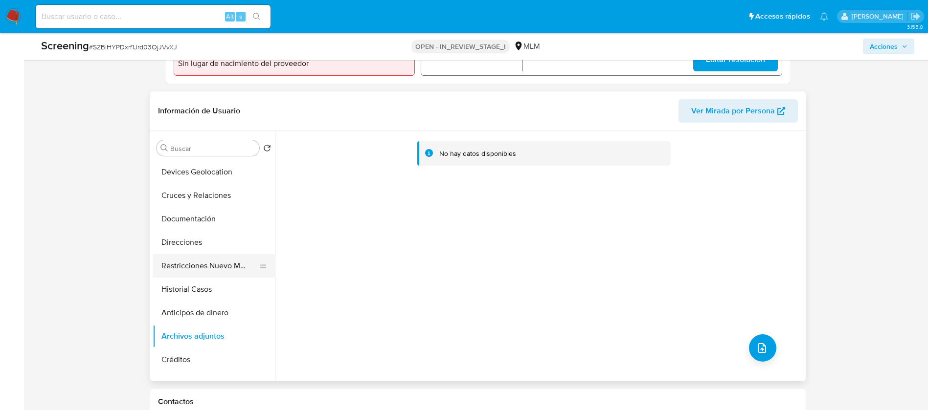
click at [221, 277] on button "Restricciones Nuevo Mundo" at bounding box center [210, 265] width 114 height 23
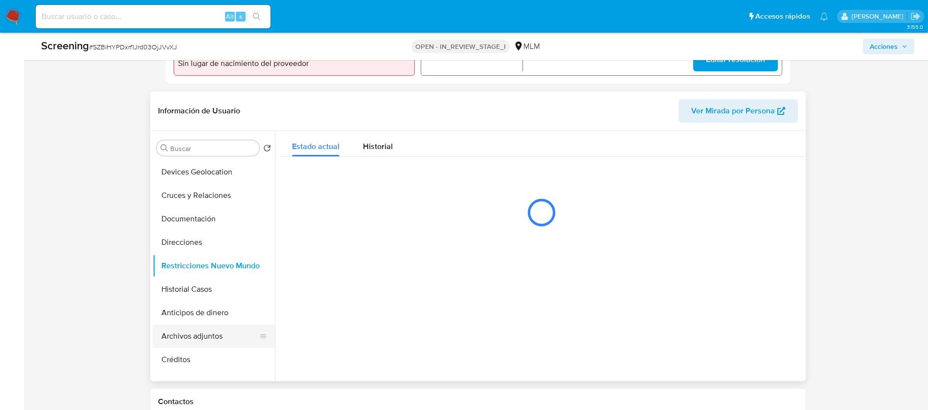
click at [211, 335] on button "Archivos adjuntos" at bounding box center [210, 336] width 114 height 23
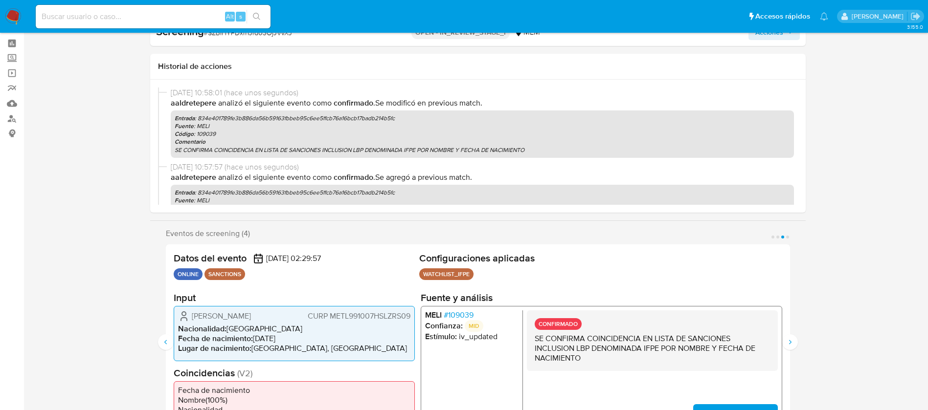
scroll to position [0, 0]
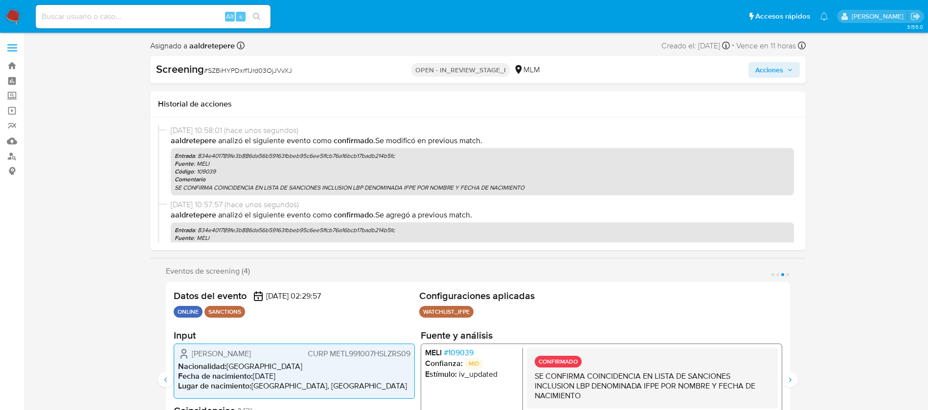
click at [777, 74] on span "Acciones" at bounding box center [769, 70] width 28 height 16
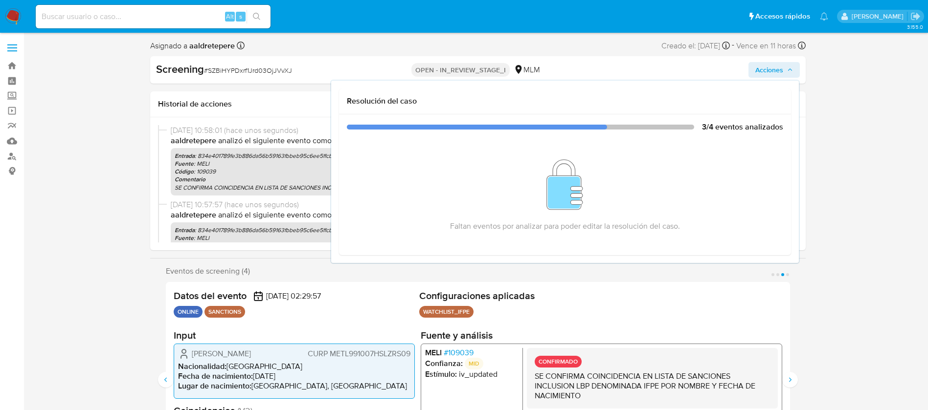
click at [785, 66] on span "Acciones" at bounding box center [774, 70] width 38 height 14
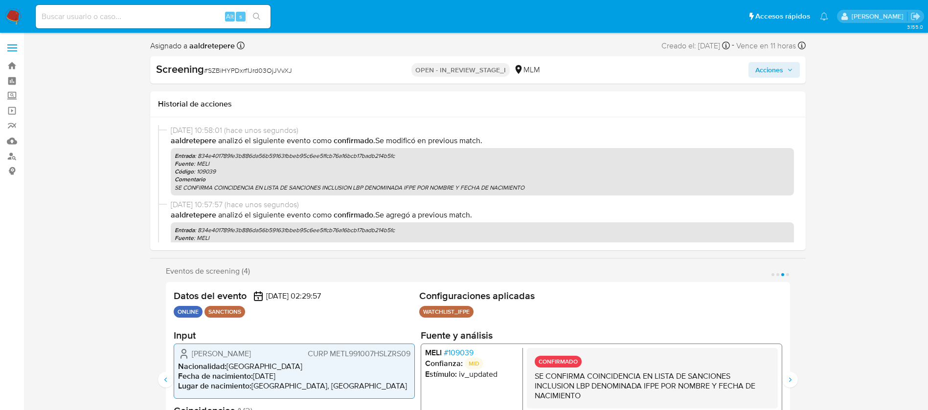
click at [789, 382] on icon "Siguiente" at bounding box center [790, 380] width 8 height 8
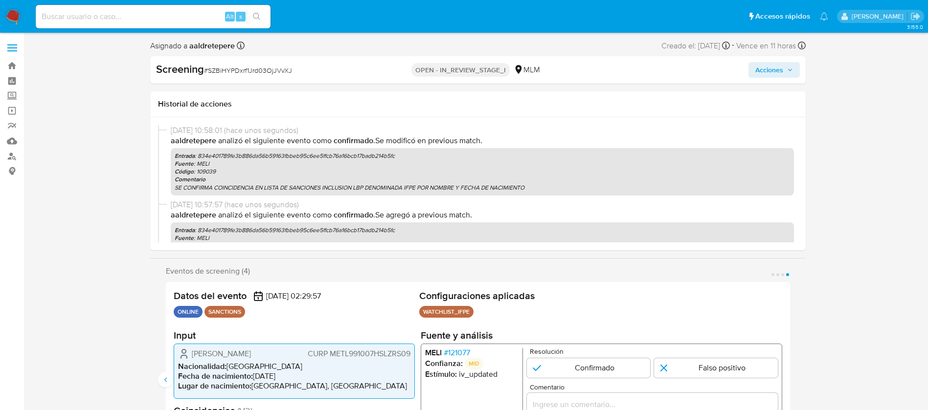
scroll to position [73, 0]
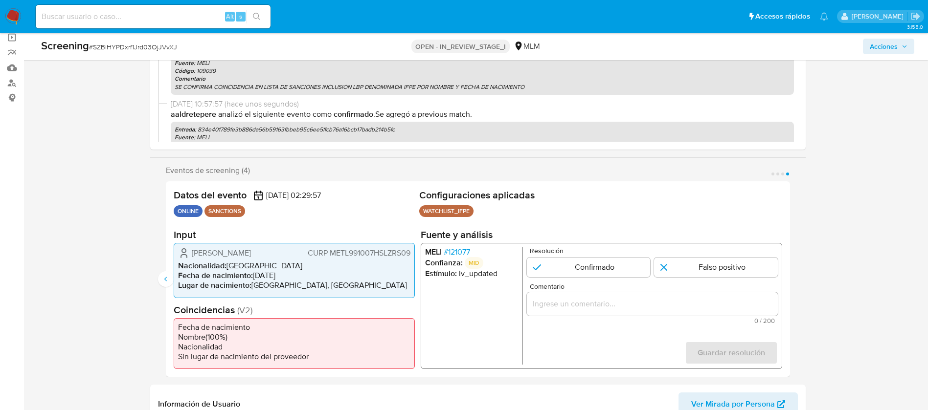
click at [453, 254] on span "# 121077" at bounding box center [456, 252] width 26 height 10
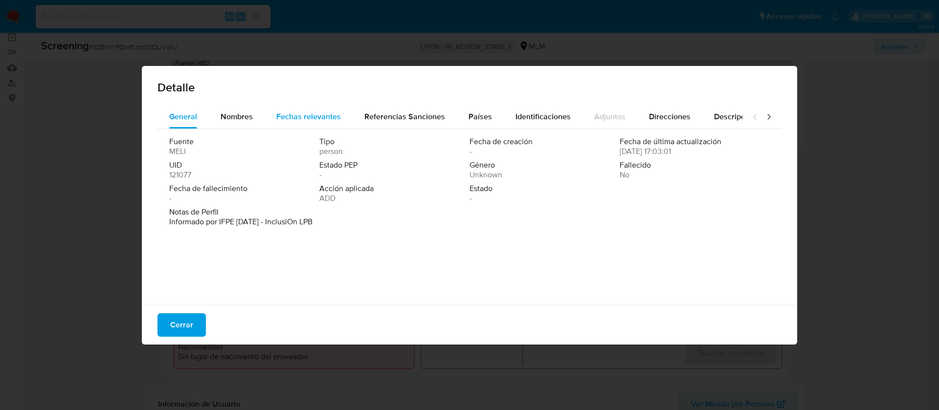
click at [323, 108] on div "Fechas relevantes" at bounding box center [308, 116] width 65 height 23
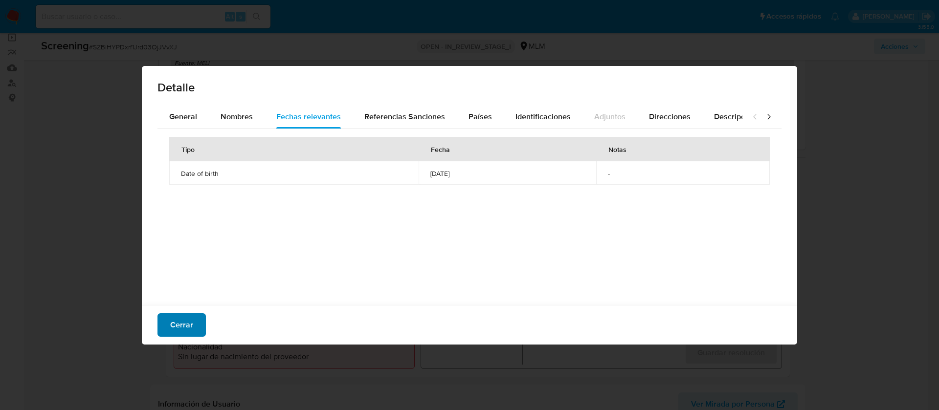
click at [199, 324] on button "Cerrar" at bounding box center [181, 324] width 48 height 23
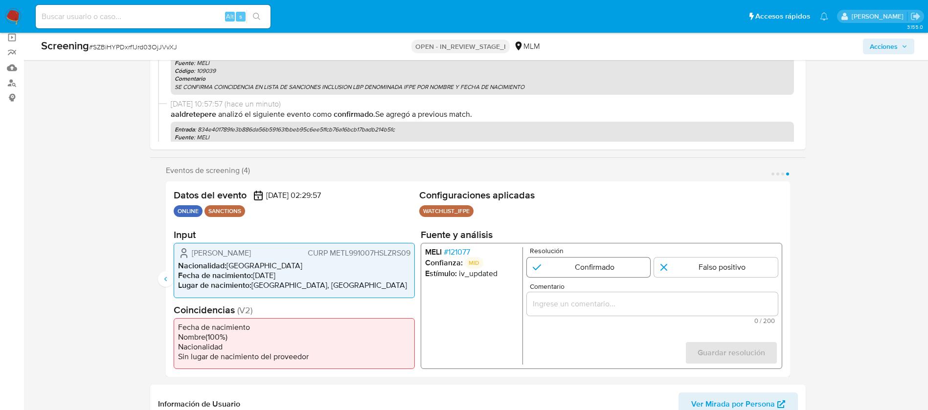
click at [548, 269] on input "4 de 4" at bounding box center [588, 268] width 124 height 20
radio input "true"
click at [564, 316] on div "Comentario 0 / 200 200 caracteres restantes" at bounding box center [651, 303] width 251 height 41
click at [567, 304] on input "Comentario" at bounding box center [651, 304] width 251 height 13
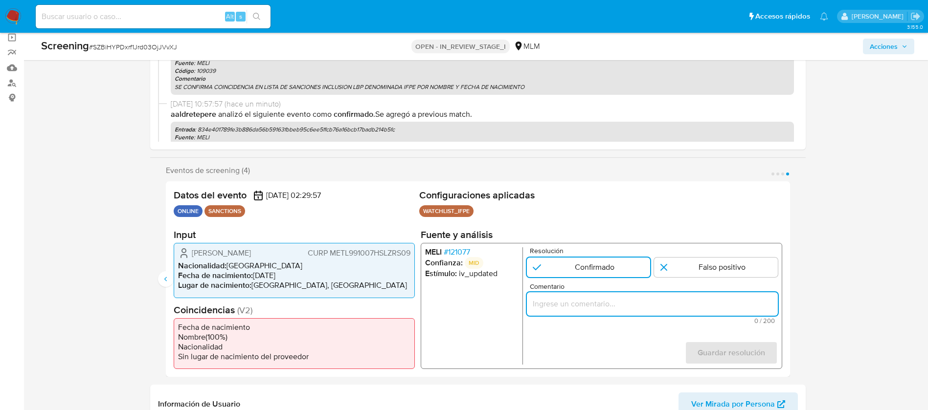
paste input "SE CONFIRMA COINCIDENCIA EN LISTA DE SANCIONES INCLUSION LBP DENOMINADA IFPE PO…"
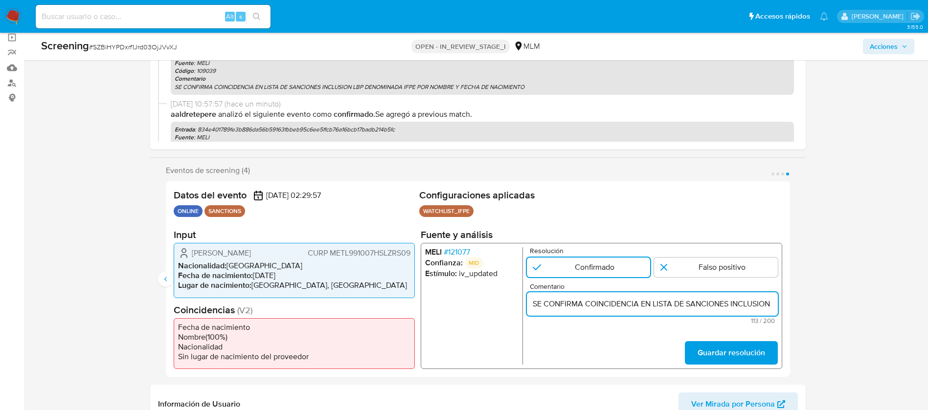
scroll to position [0, 237]
type input "SE CONFIRMA COINCIDENCIA EN LISTA DE SANCIONES INCLUSION LBP DENOMINADA IFPE PO…"
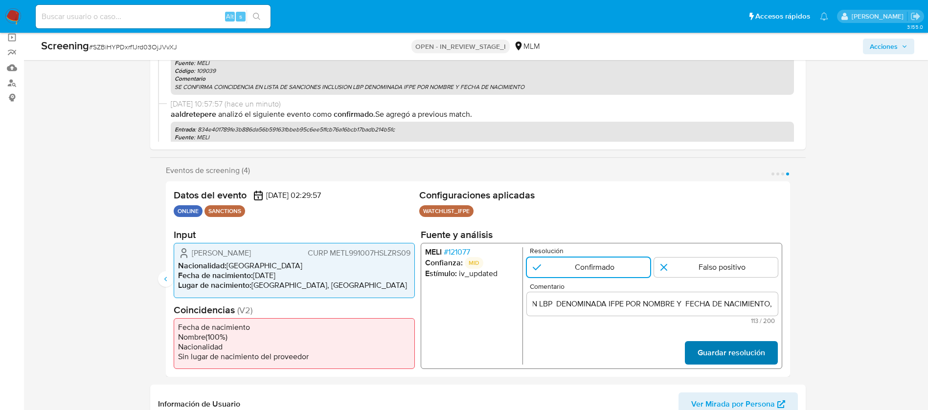
scroll to position [0, 0]
click at [701, 344] on span "Guardar resolución" at bounding box center [730, 353] width 67 height 22
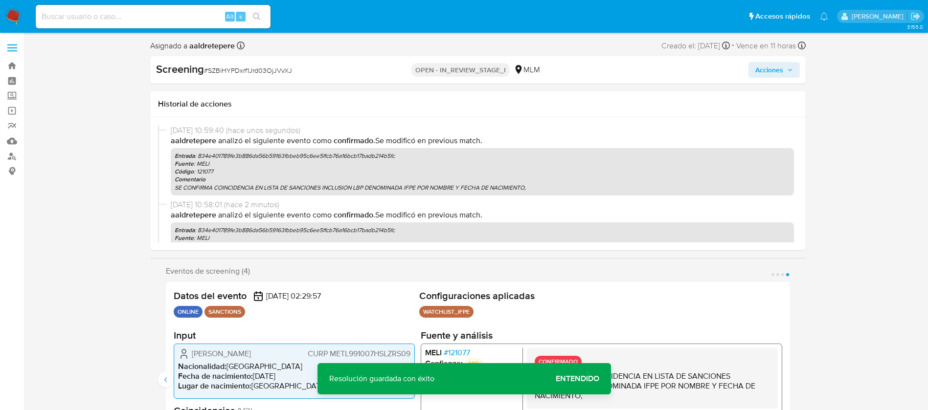
click at [778, 73] on span "Acciones" at bounding box center [769, 70] width 28 height 16
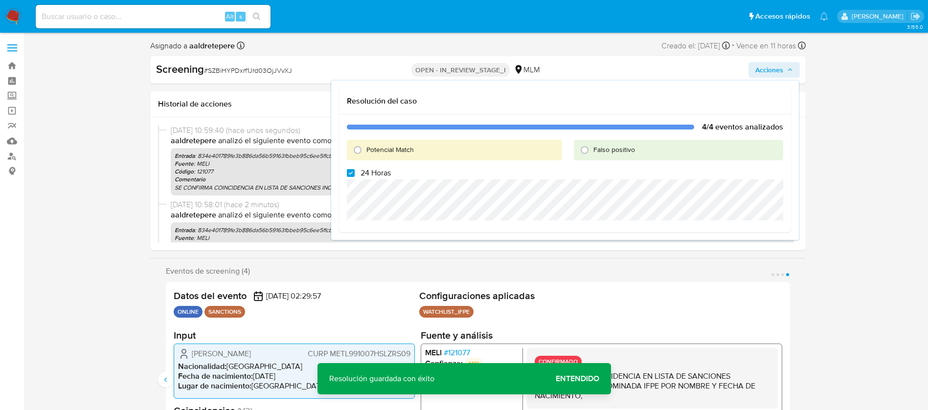
click at [362, 173] on span "24 Horas" at bounding box center [375, 173] width 30 height 10
click at [354, 173] on input "24 Horas" at bounding box center [351, 173] width 8 height 8
checkbox input "false"
click at [369, 152] on span "Potencial Match" at bounding box center [389, 150] width 47 height 10
click at [365, 152] on input "Potencial Match" at bounding box center [358, 150] width 16 height 16
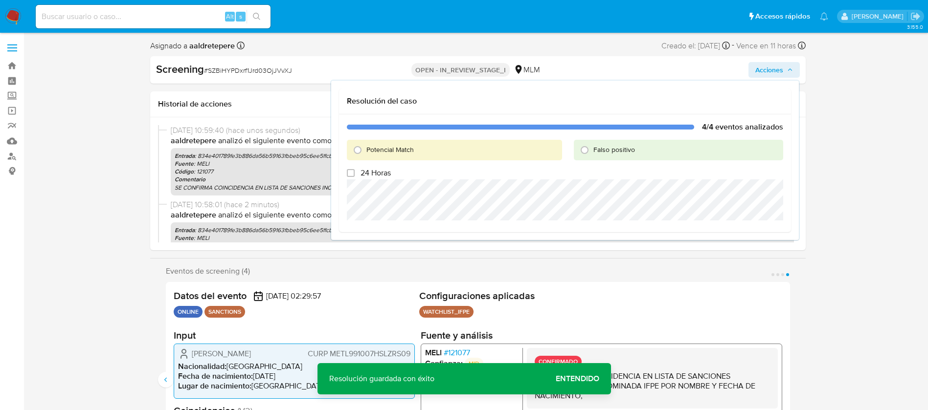
radio input "true"
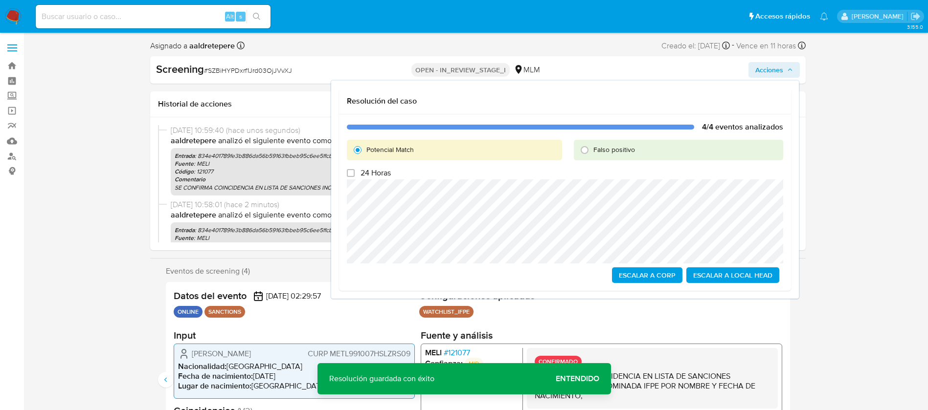
click at [768, 278] on span "Escalar a Local Head" at bounding box center [732, 275] width 79 height 14
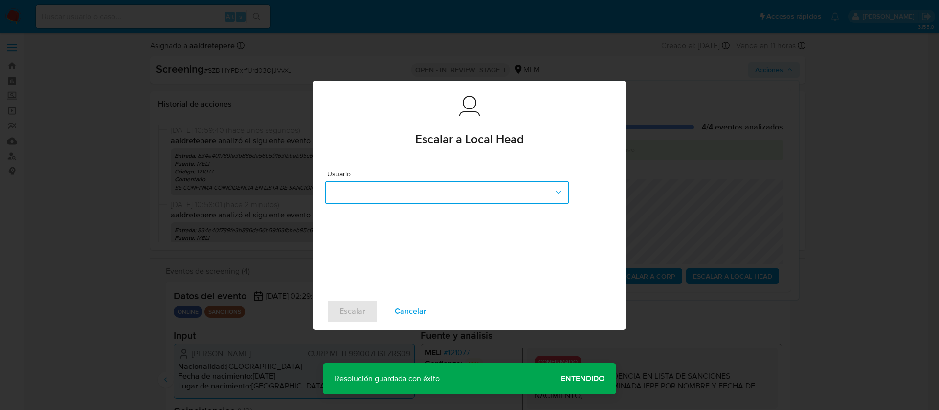
click at [419, 193] on button "button" at bounding box center [447, 192] width 244 height 23
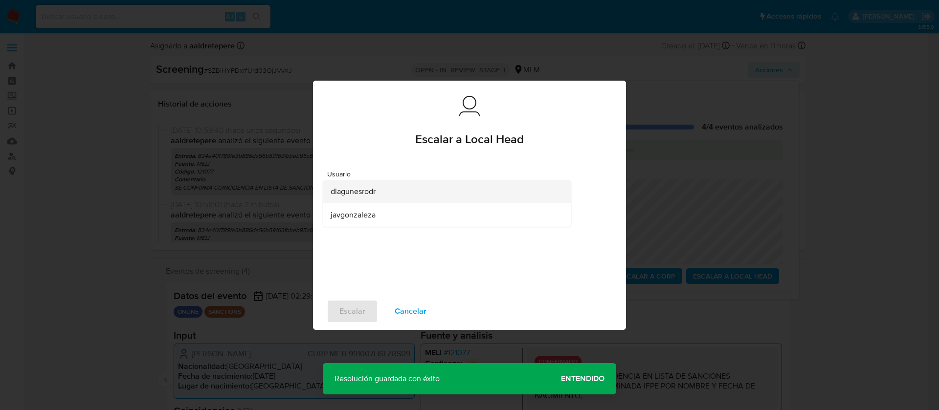
click at [395, 193] on div "dlagunesrodr" at bounding box center [444, 191] width 227 height 23
click at [364, 315] on span "Escalar" at bounding box center [352, 312] width 26 height 22
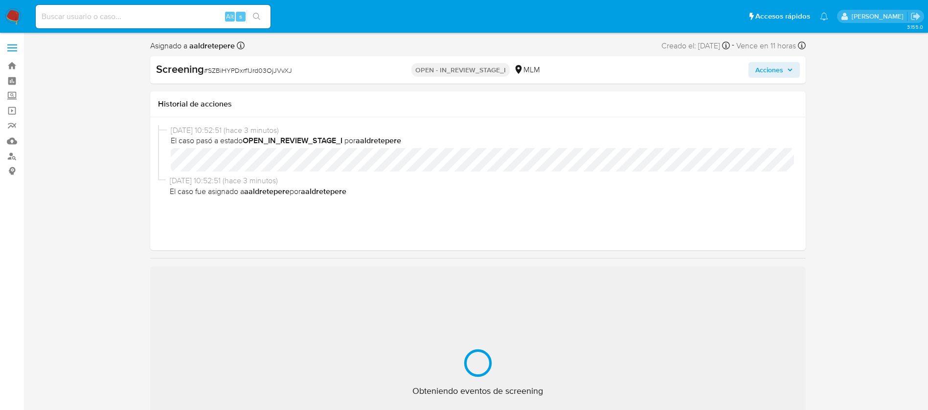
select select "10"
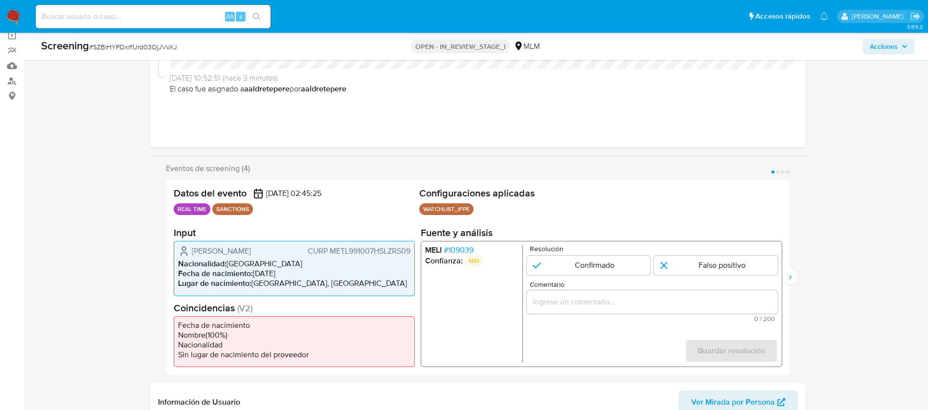
scroll to position [147, 0]
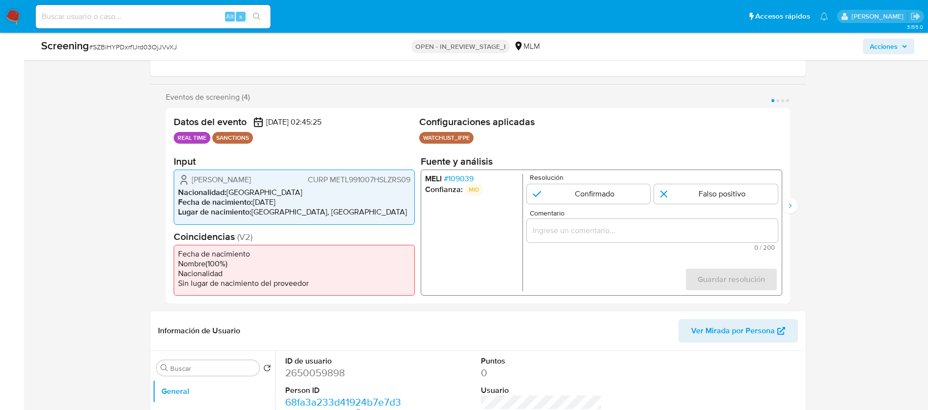
click at [466, 178] on span "# 109039" at bounding box center [458, 179] width 30 height 10
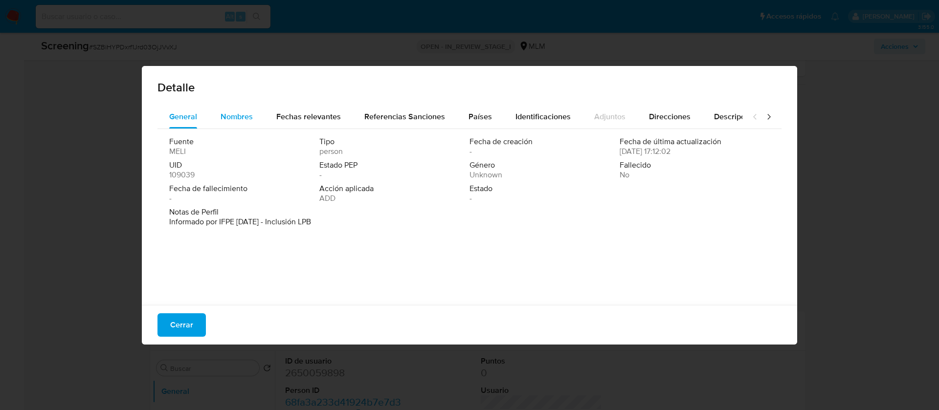
click at [250, 111] on span "Nombres" at bounding box center [237, 116] width 32 height 11
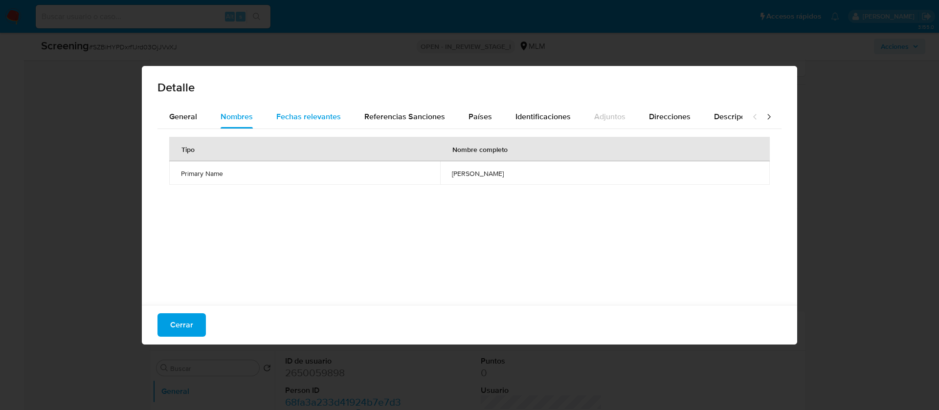
click at [285, 115] on span "Fechas relevantes" at bounding box center [308, 116] width 65 height 11
drag, startPoint x: 451, startPoint y: 179, endPoint x: 342, endPoint y: 177, distance: 108.6
click at [342, 177] on tr "Date of birth 1999-10-07 -" at bounding box center [469, 172] width 600 height 23
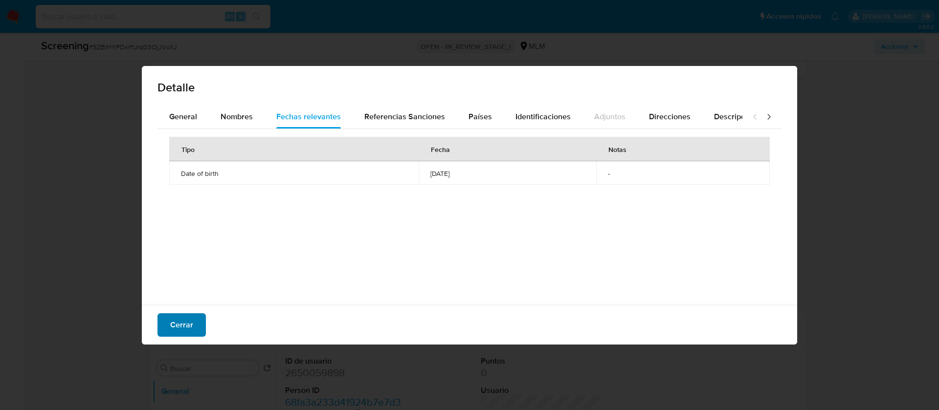
click at [167, 330] on button "Cerrar" at bounding box center [181, 324] width 48 height 23
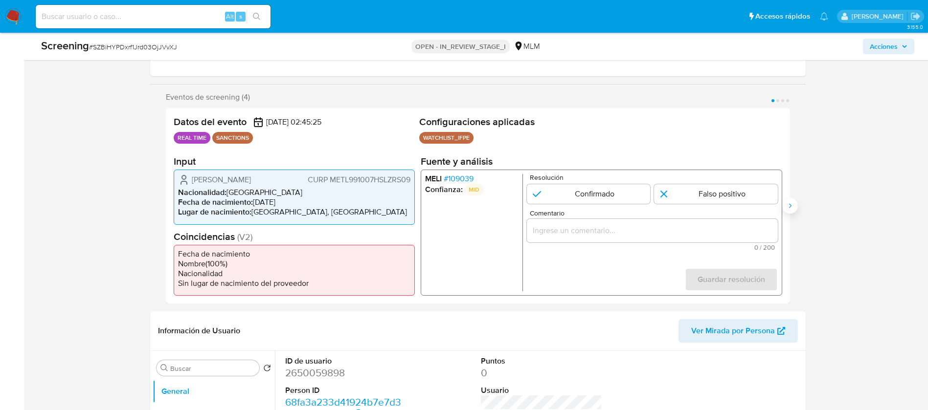
click at [789, 205] on icon "Siguiente" at bounding box center [790, 206] width 8 height 8
click at [454, 174] on span "# 121077" at bounding box center [456, 179] width 26 height 10
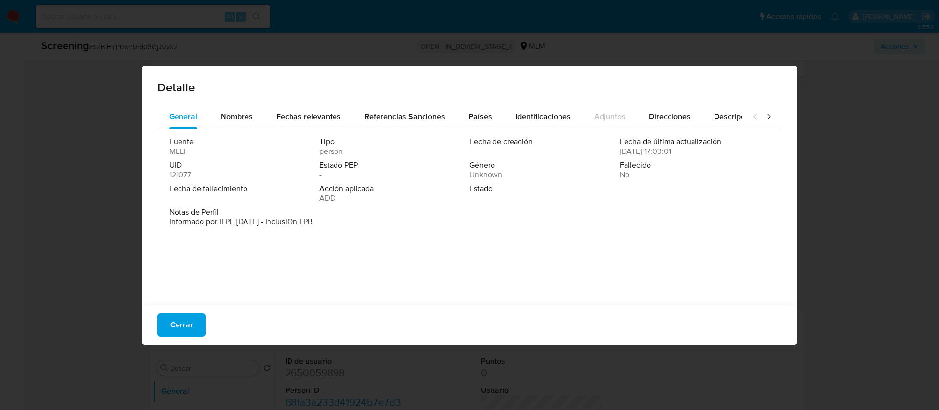
drag, startPoint x: 245, startPoint y: 216, endPoint x: 474, endPoint y: 237, distance: 229.3
click at [385, 238] on div "Fuente MELI Tipo person Fecha de creación - Fecha de última actualización 09/02…" at bounding box center [469, 214] width 624 height 171
click at [482, 238] on div "Fuente MELI Tipo person Fecha de creación - Fecha de última actualización 09/02…" at bounding box center [469, 214] width 624 height 171
click at [308, 119] on span "Fechas relevantes" at bounding box center [308, 116] width 65 height 11
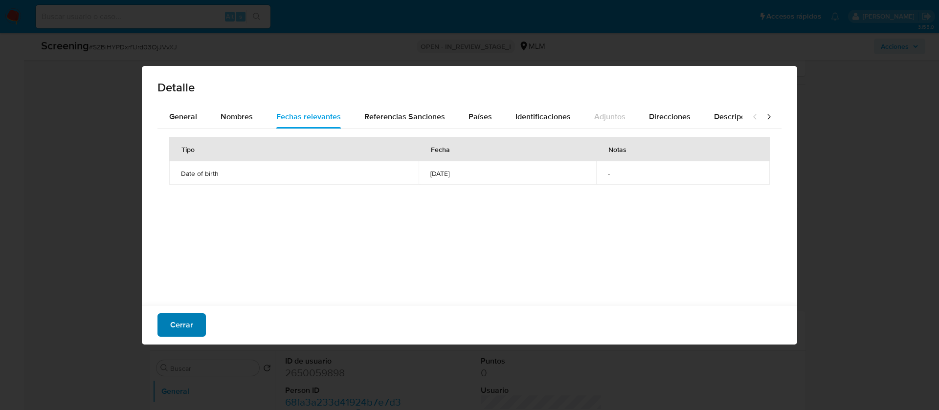
click at [192, 324] on span "Cerrar" at bounding box center [181, 325] width 23 height 22
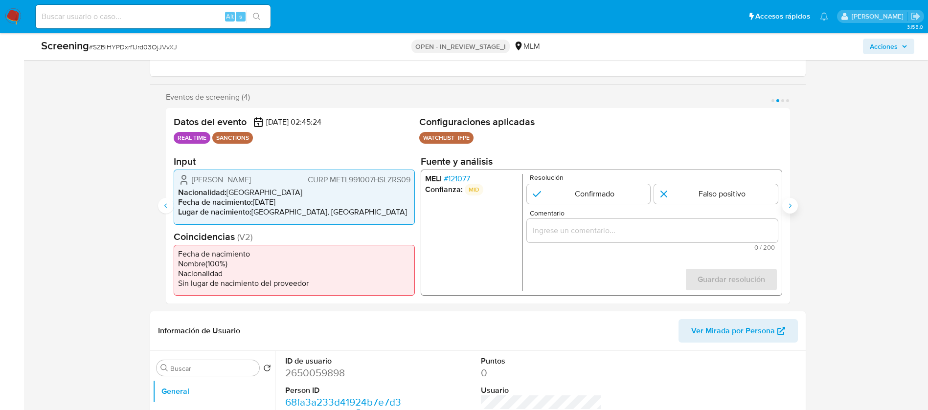
click at [790, 209] on icon "Siguiente" at bounding box center [790, 206] width 8 height 8
click at [449, 177] on span "# 109039" at bounding box center [458, 179] width 30 height 10
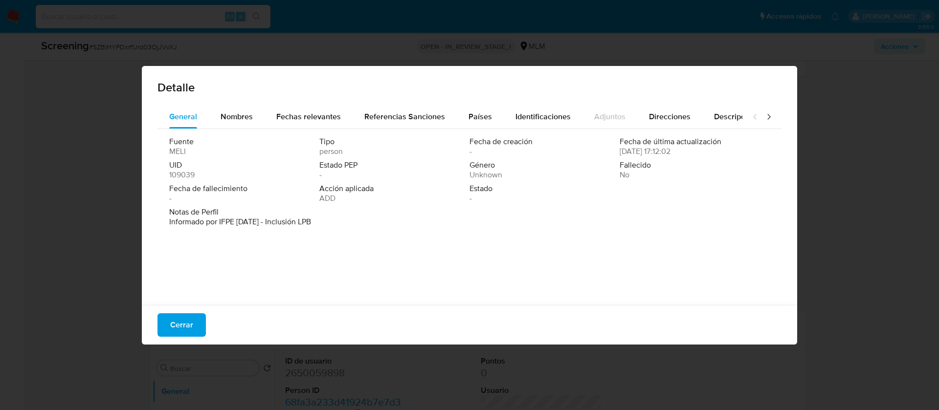
drag, startPoint x: 226, startPoint y: 219, endPoint x: 383, endPoint y: 227, distance: 157.2
click at [383, 227] on div "Notas de Perfil Informado por IFPE 13-07-2023 - Inclusión LPB" at bounding box center [469, 218] width 600 height 23
drag, startPoint x: 332, startPoint y: 196, endPoint x: 387, endPoint y: 201, distance: 55.0
click at [387, 201] on div "Acción aplicada ADD" at bounding box center [394, 194] width 150 height 20
drag, startPoint x: 299, startPoint y: 224, endPoint x: 370, endPoint y: 224, distance: 70.9
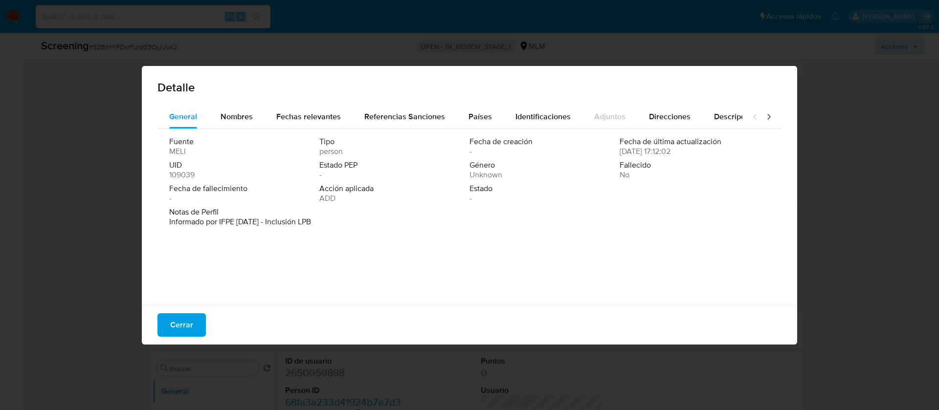
click at [370, 224] on div "Notas de Perfil Informado por IFPE 13-07-2023 - Inclusión LPB" at bounding box center [469, 217] width 600 height 20
click at [275, 110] on button "Fechas relevantes" at bounding box center [309, 116] width 88 height 23
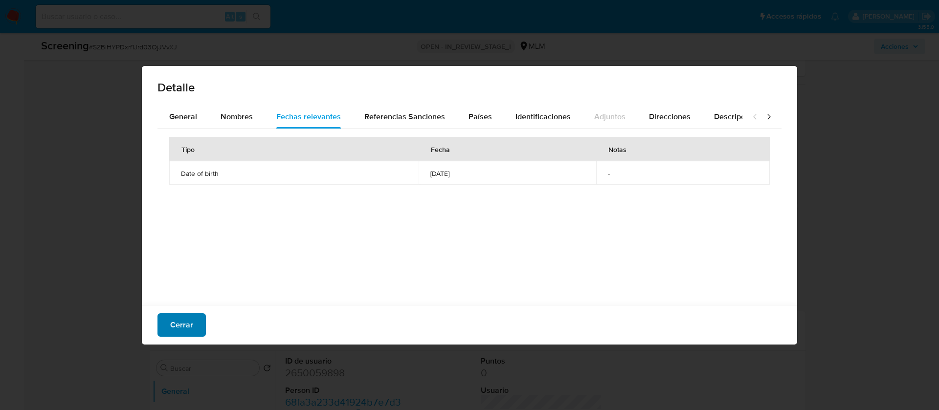
click at [163, 333] on button "Cerrar" at bounding box center [181, 324] width 48 height 23
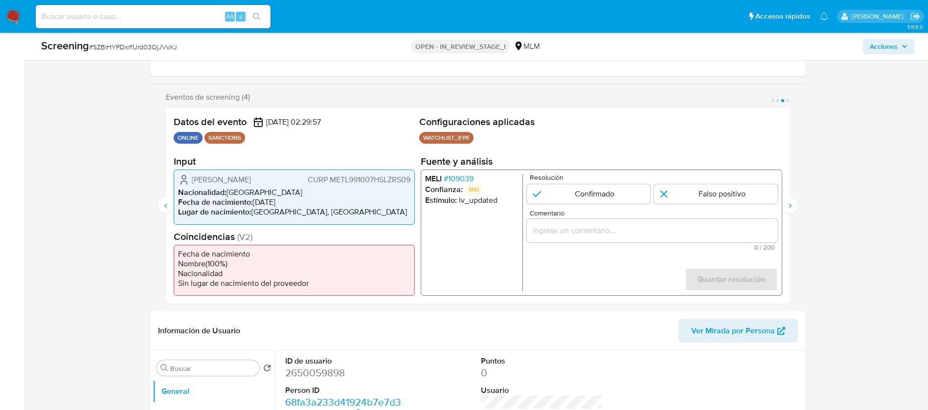
click at [560, 276] on form "Resolución Confirmado Falso positivo Comentario 0 / 200 200 caracteres restante…" at bounding box center [651, 232] width 251 height 117
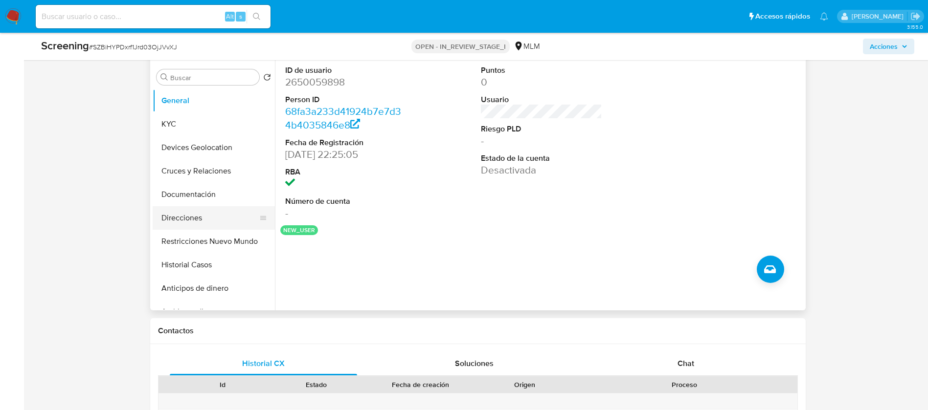
scroll to position [440, 0]
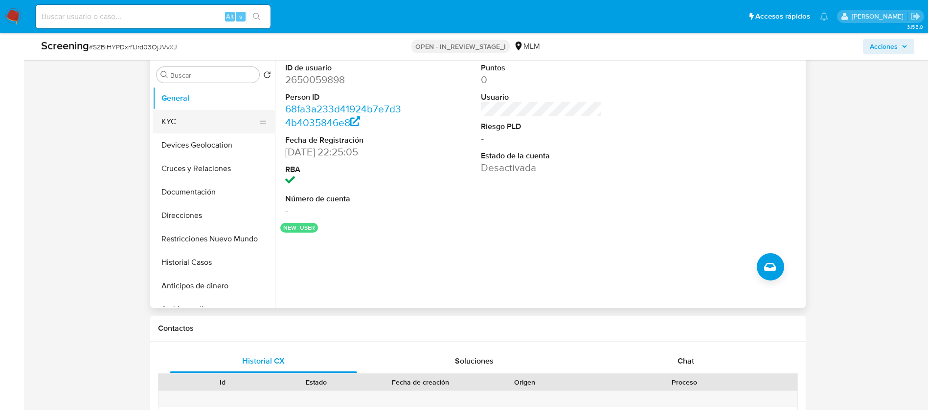
click at [231, 129] on button "KYC" at bounding box center [210, 121] width 114 height 23
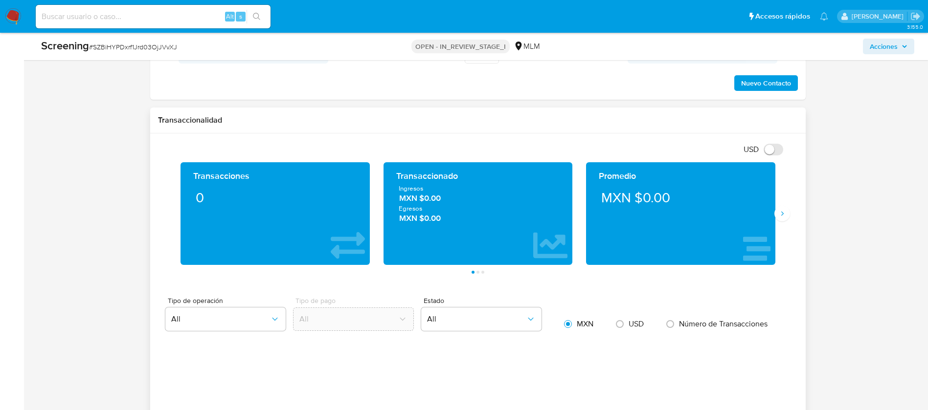
scroll to position [880, 0]
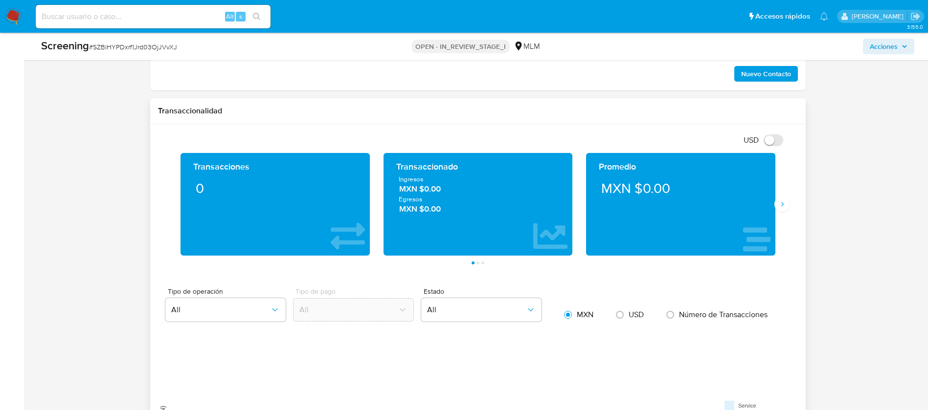
click at [775, 198] on div "Promedio MXN $0.00" at bounding box center [680, 204] width 203 height 103
click at [784, 199] on button "Siguiente" at bounding box center [782, 205] width 16 height 16
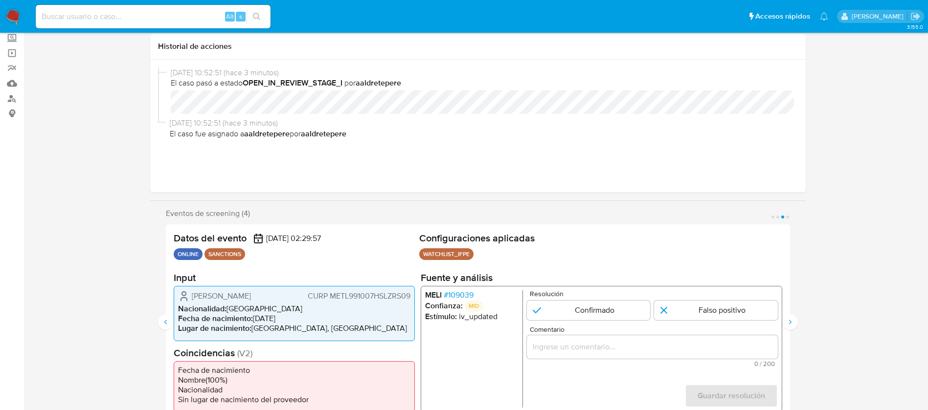
scroll to position [293, 0]
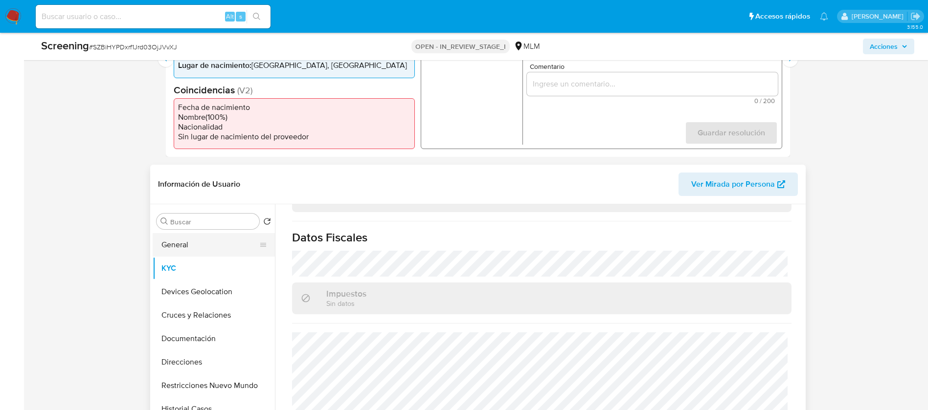
click at [215, 244] on button "General" at bounding box center [210, 244] width 114 height 23
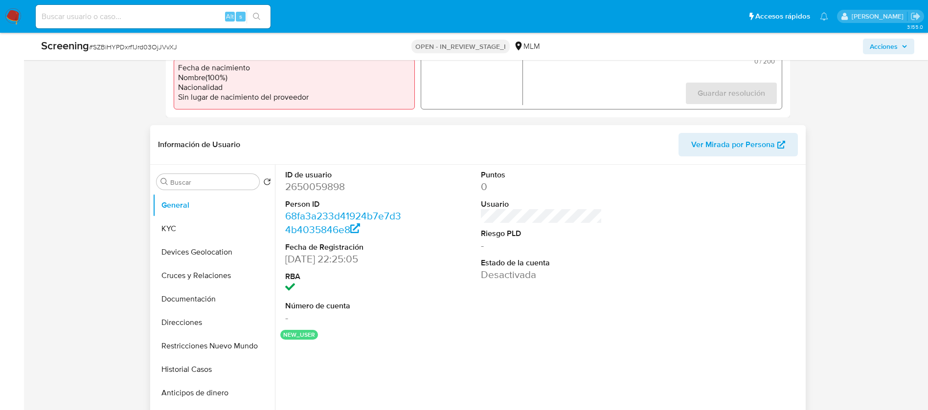
scroll to position [367, 0]
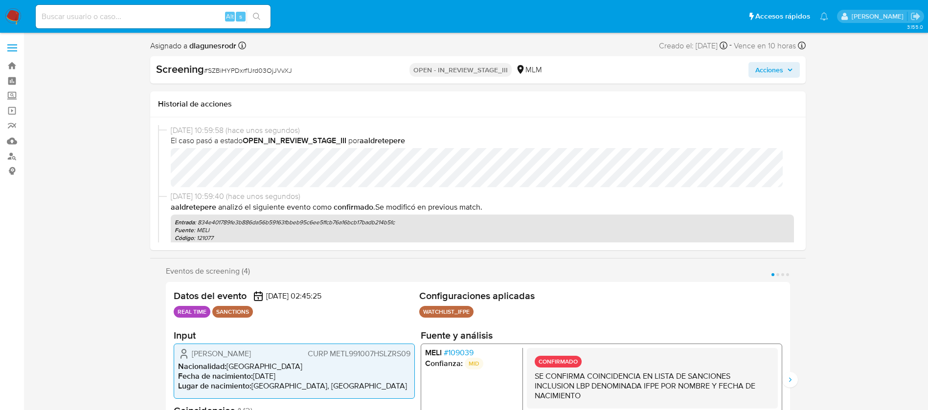
select select "10"
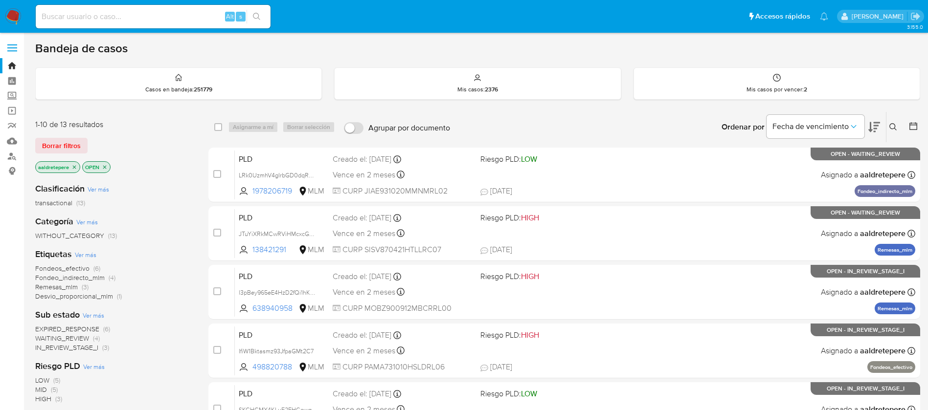
click at [894, 122] on button at bounding box center [894, 127] width 16 height 12
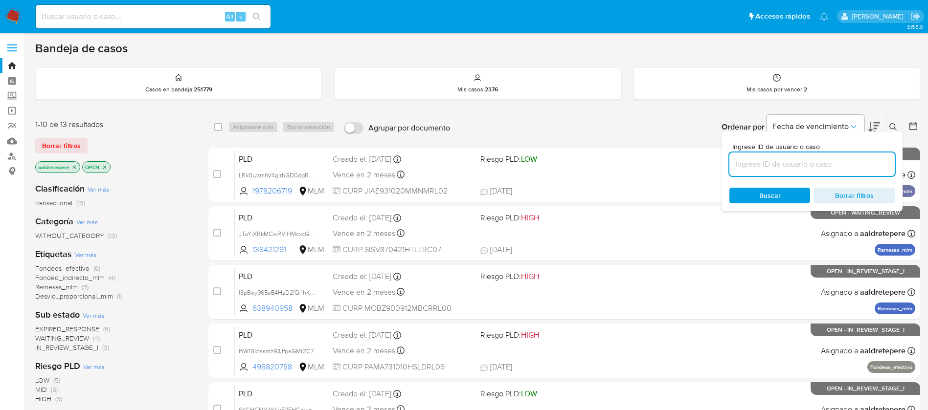
click at [862, 163] on input at bounding box center [811, 164] width 165 height 13
type input "8XacAX92wiCntT1txElEgXn1"
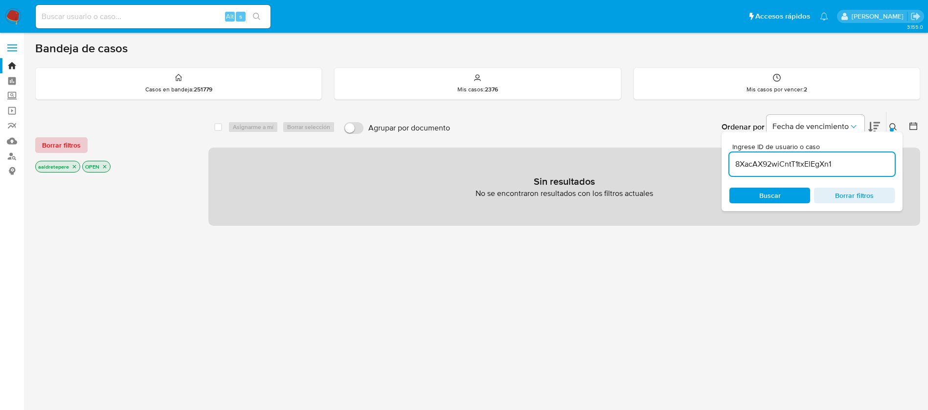
click at [61, 144] on span "Borrar filtros" at bounding box center [61, 145] width 39 height 14
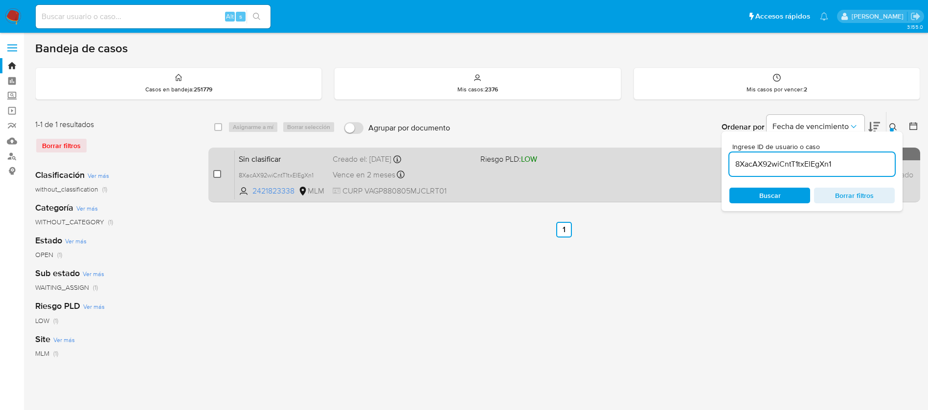
click at [219, 175] on input "checkbox" at bounding box center [217, 174] width 8 height 8
checkbox input "true"
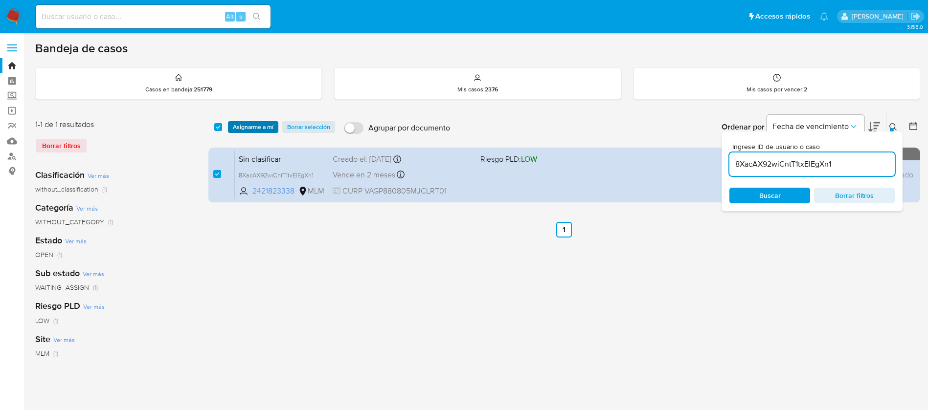
click at [246, 128] on span "Asignarme a mí" at bounding box center [253, 127] width 41 height 10
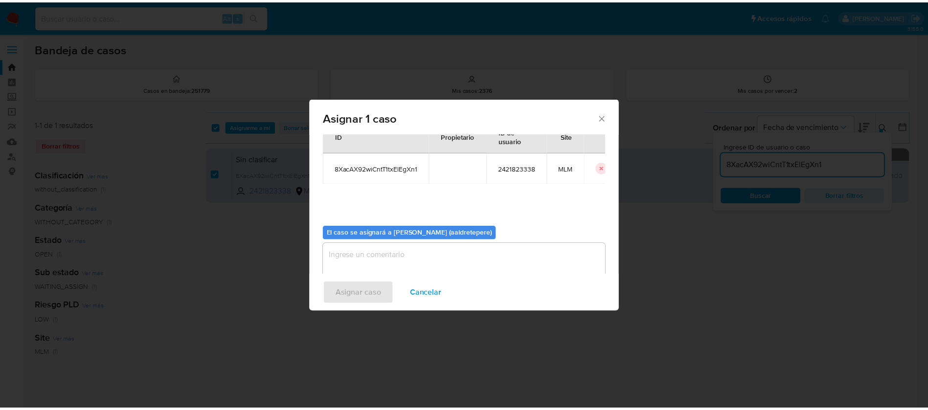
scroll to position [51, 0]
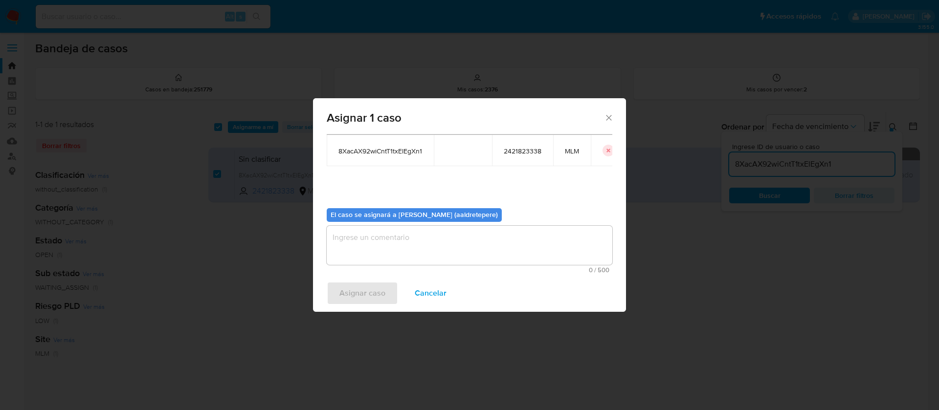
click at [489, 242] on textarea "assign-modal" at bounding box center [470, 245] width 286 height 39
click at [372, 292] on span "Asignar caso" at bounding box center [362, 294] width 46 height 22
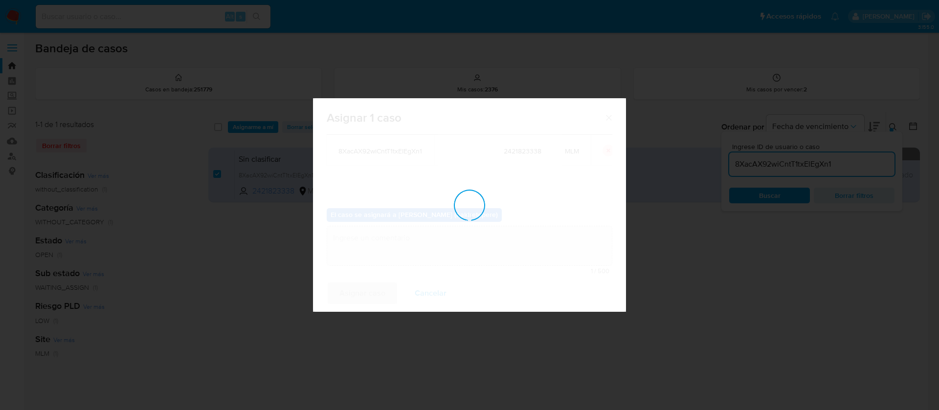
checkbox input "false"
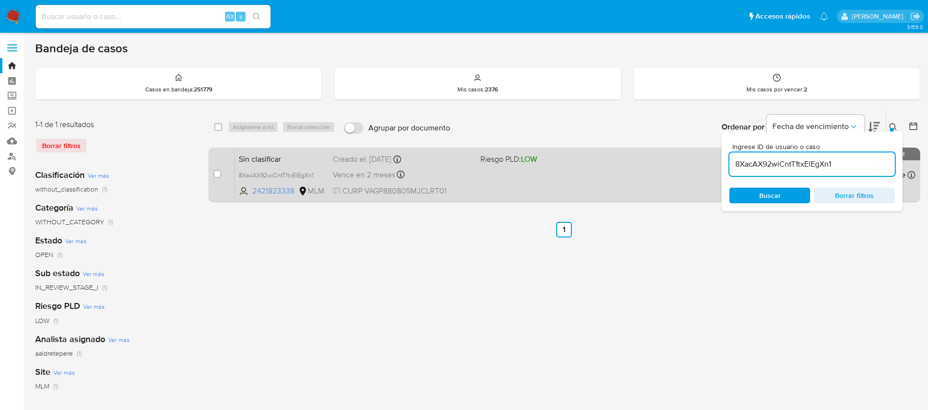
click at [515, 175] on div "Sin clasificar 8XacAX92wiCntT1txElEgXn1 2421823338 MLM Riesgo PLD: LOW Creado e…" at bounding box center [575, 174] width 680 height 49
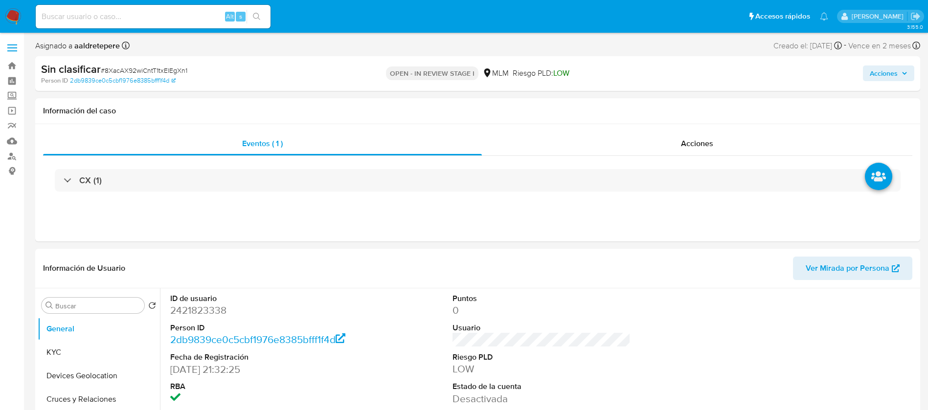
select select "10"
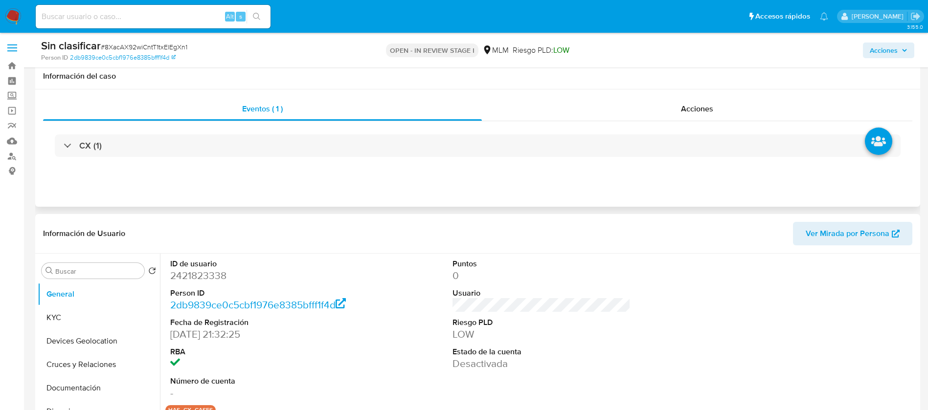
scroll to position [147, 0]
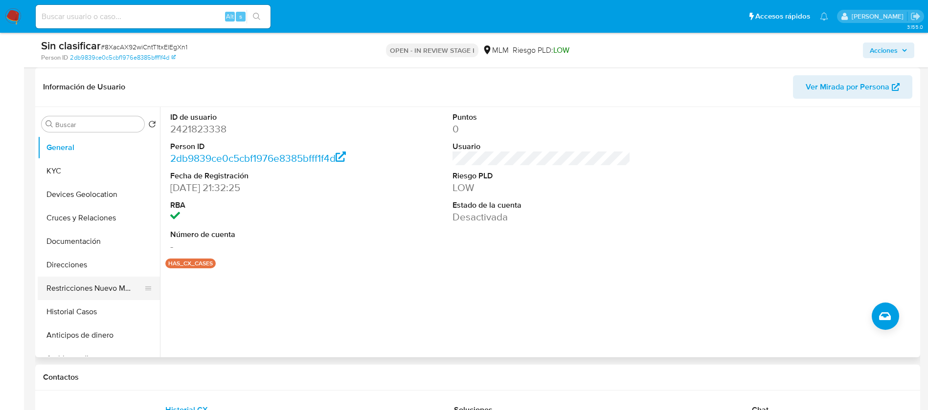
click at [108, 284] on button "Restricciones Nuevo Mundo" at bounding box center [95, 288] width 114 height 23
